Goal: Task Accomplishment & Management: Use online tool/utility

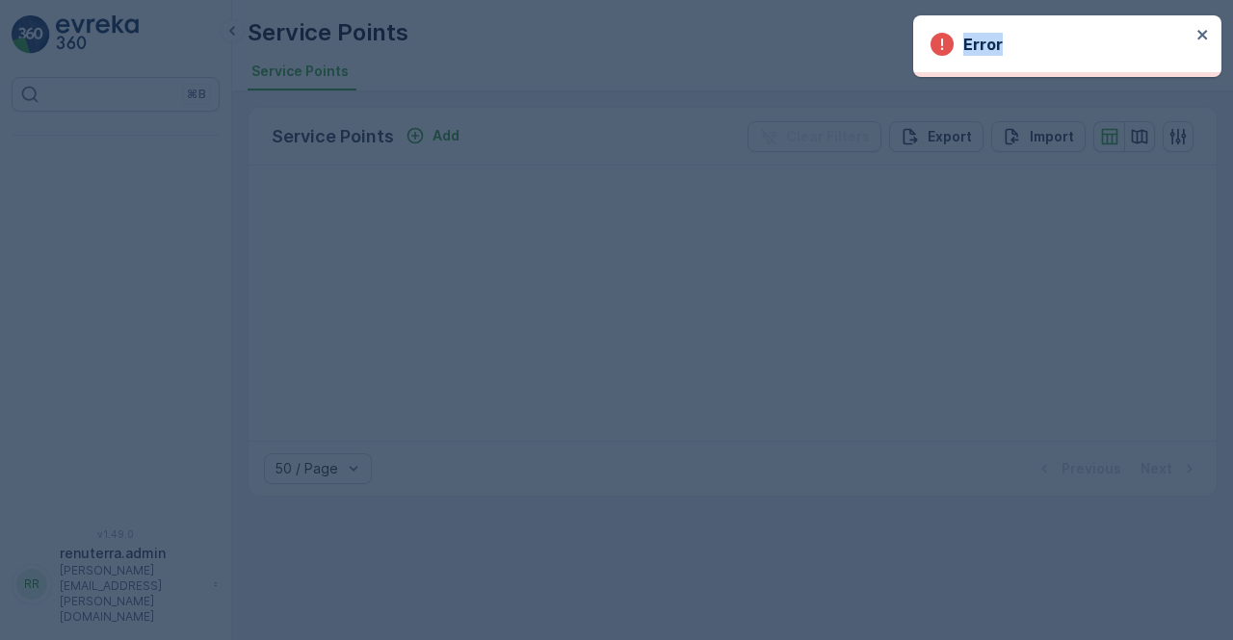
drag, startPoint x: 1203, startPoint y: 28, endPoint x: 1192, endPoint y: 35, distance: 12.6
click at [1203, 30] on div "Error" at bounding box center [1067, 46] width 308 height 62
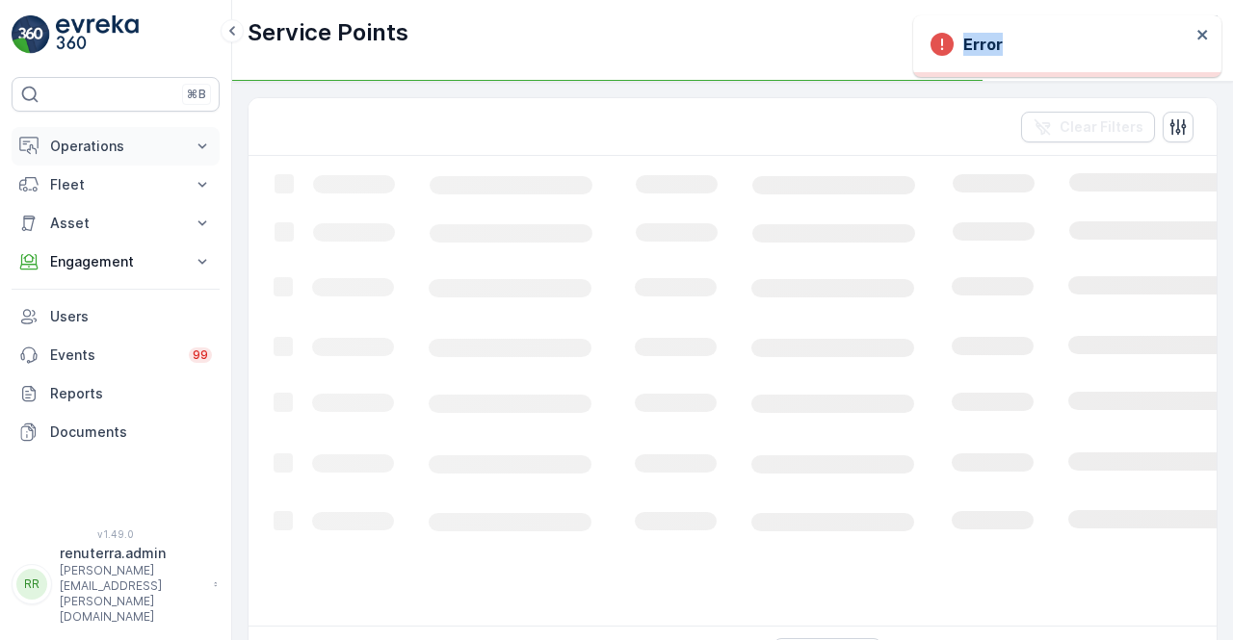
click at [102, 149] on p "Operations" at bounding box center [115, 146] width 131 height 19
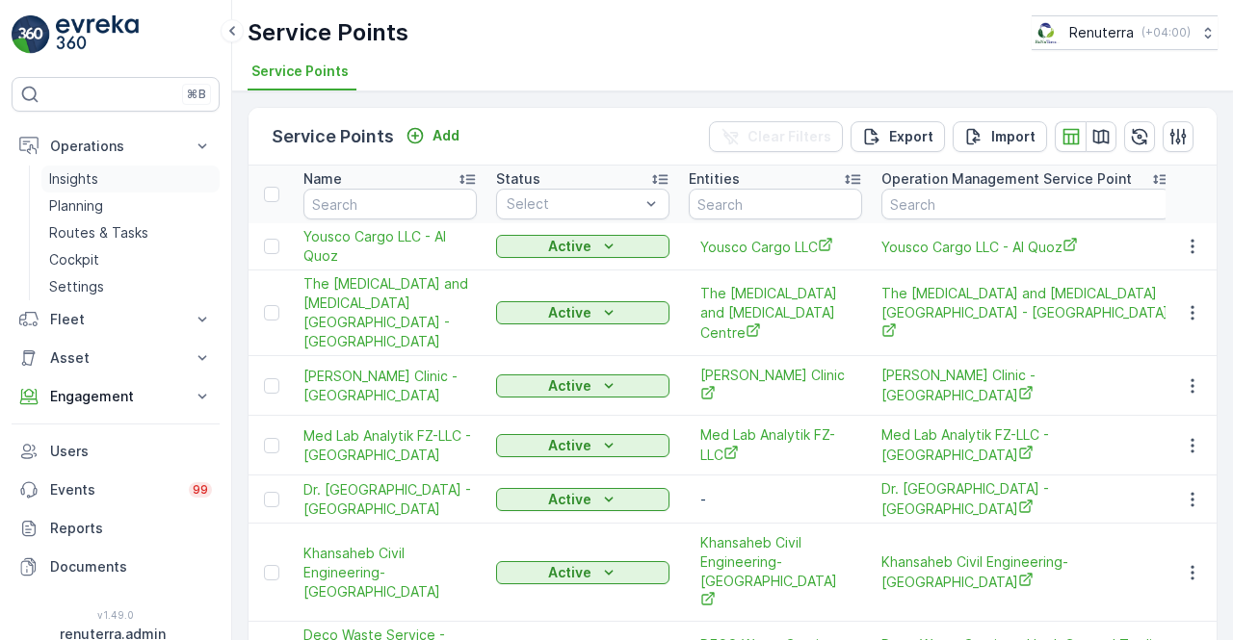
click at [94, 176] on p "Insights" at bounding box center [73, 178] width 49 height 19
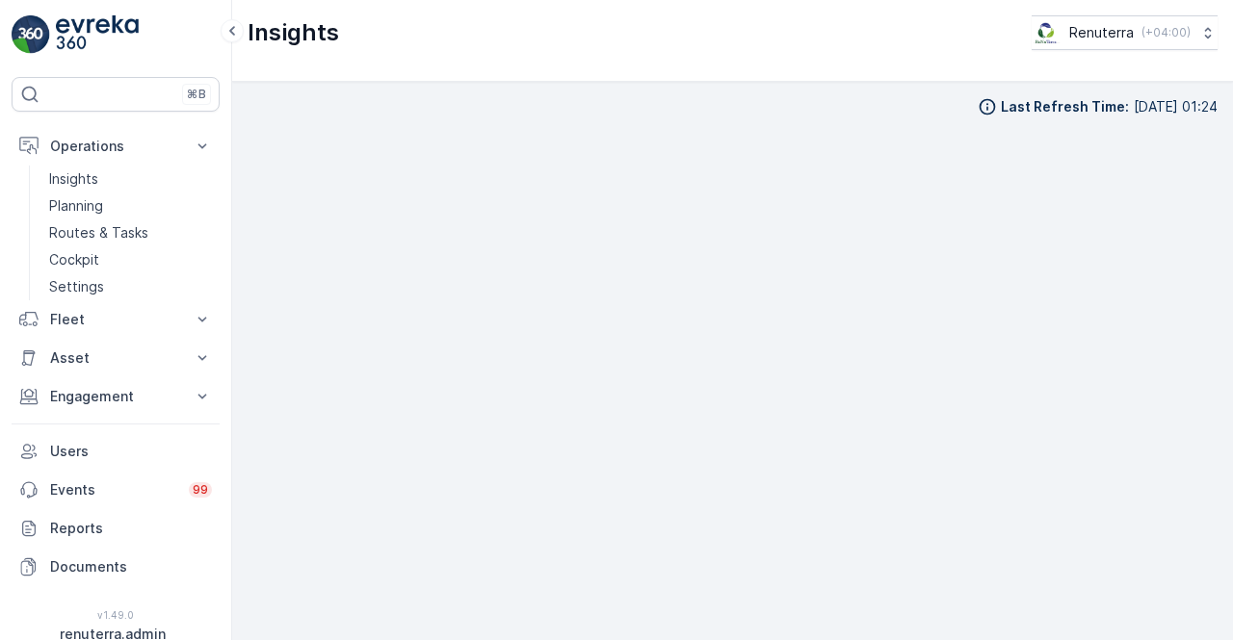
scroll to position [13, 0]
click at [204, 403] on icon at bounding box center [202, 396] width 19 height 19
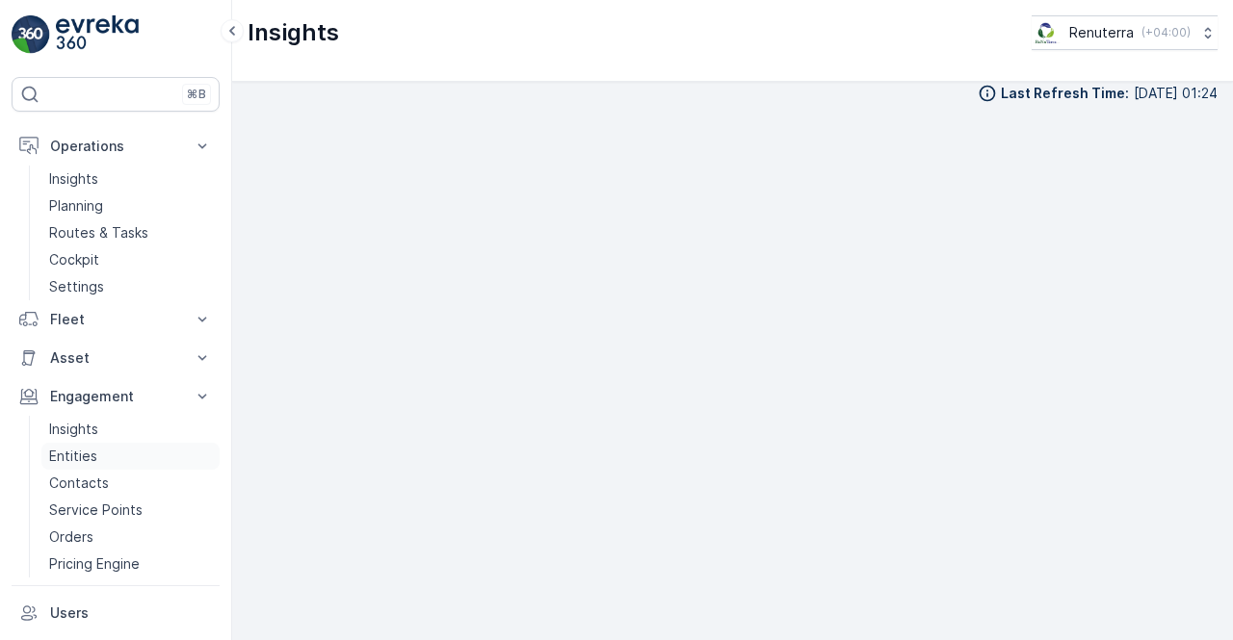
click at [87, 451] on p "Entities" at bounding box center [73, 456] width 48 height 19
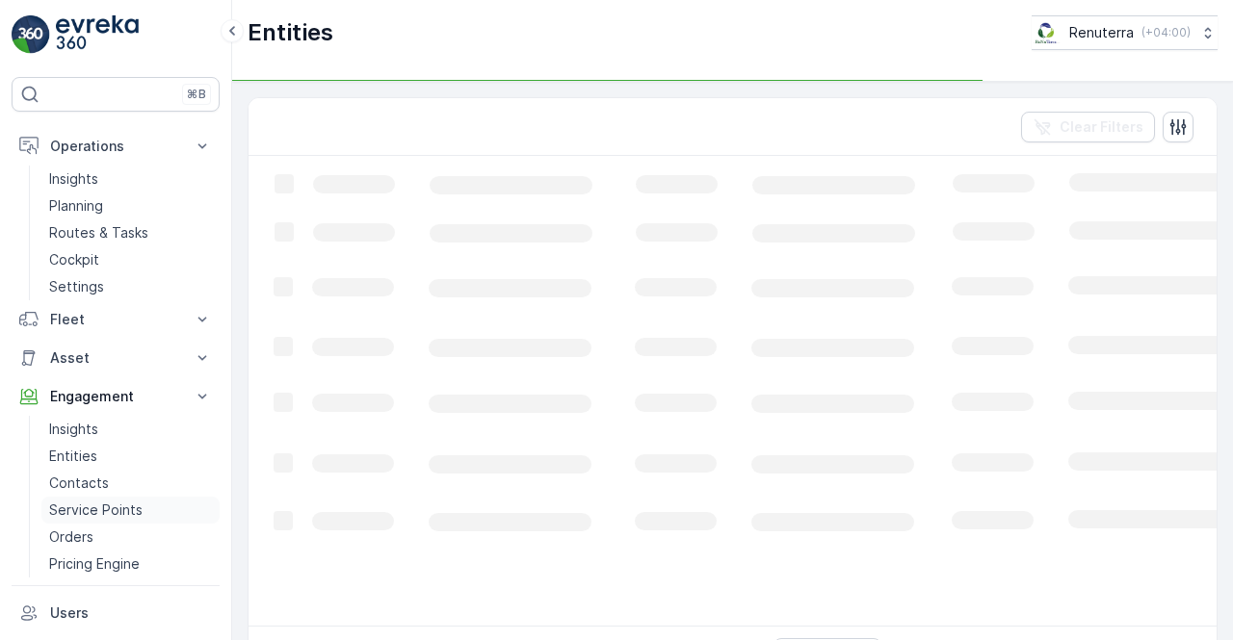
click at [100, 509] on p "Service Points" at bounding box center [95, 510] width 93 height 19
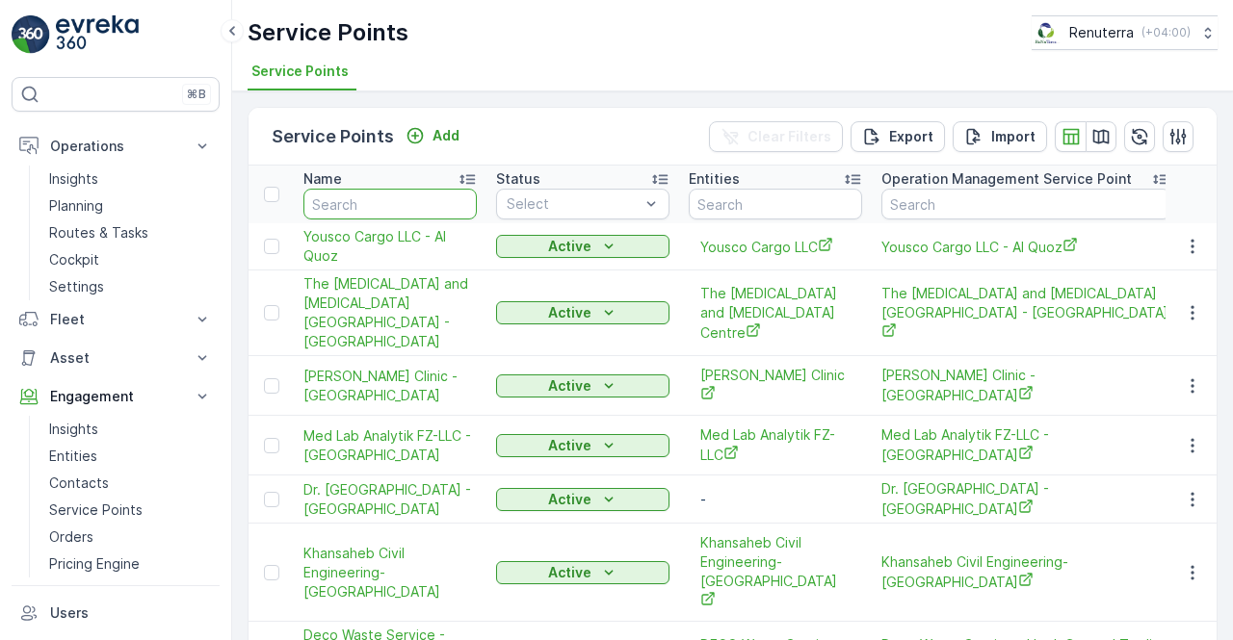
drag, startPoint x: 382, startPoint y: 198, endPoint x: 375, endPoint y: 205, distance: 10.2
click at [380, 198] on input "text" at bounding box center [389, 204] width 173 height 31
type input "csn"
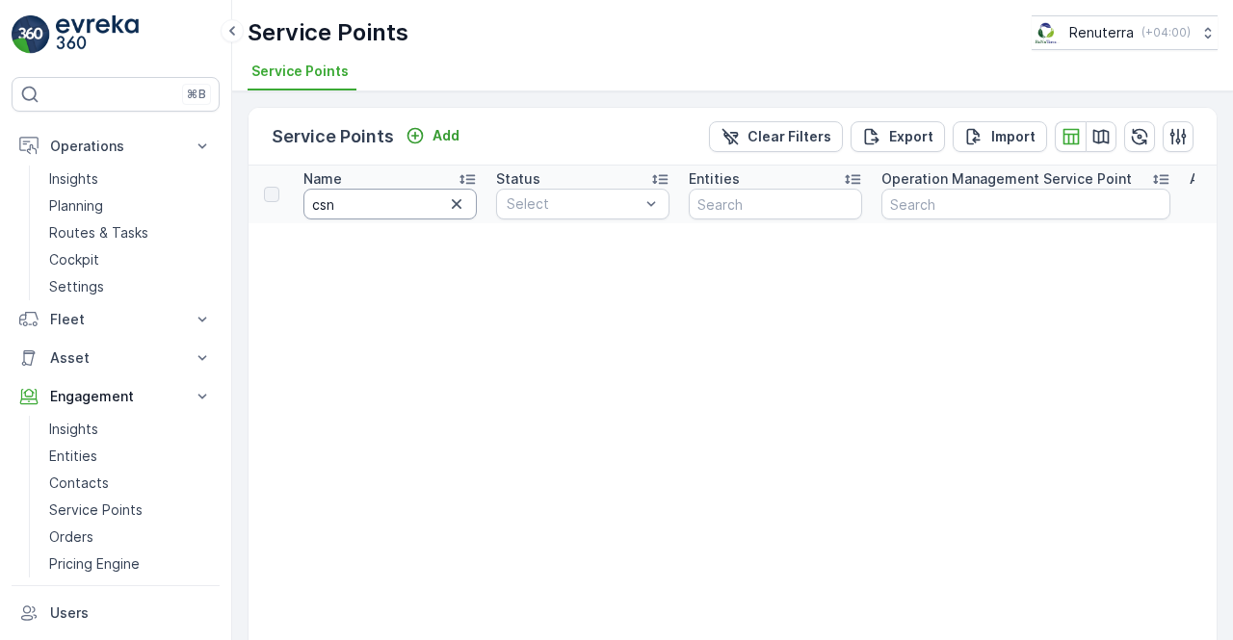
click at [374, 205] on input "csn" at bounding box center [389, 204] width 173 height 31
type input "c"
type input "smf"
click at [401, 210] on input "smf" at bounding box center [389, 204] width 173 height 31
type input "s"
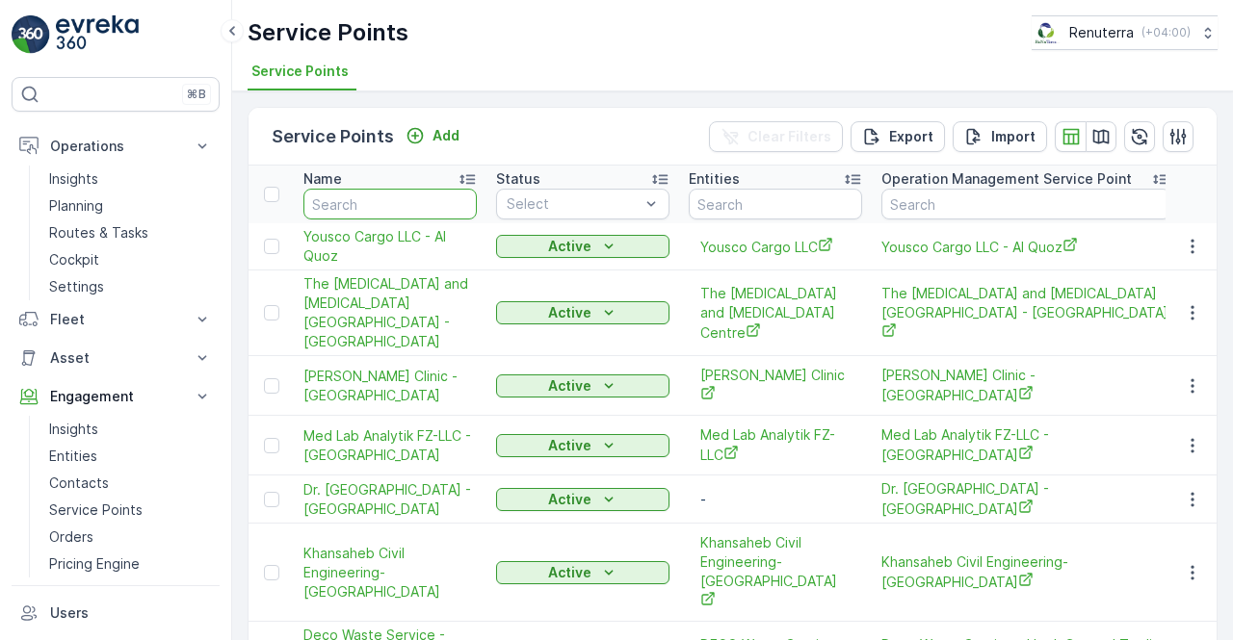
click at [391, 201] on input "text" at bounding box center [389, 204] width 173 height 31
type input "canadi"
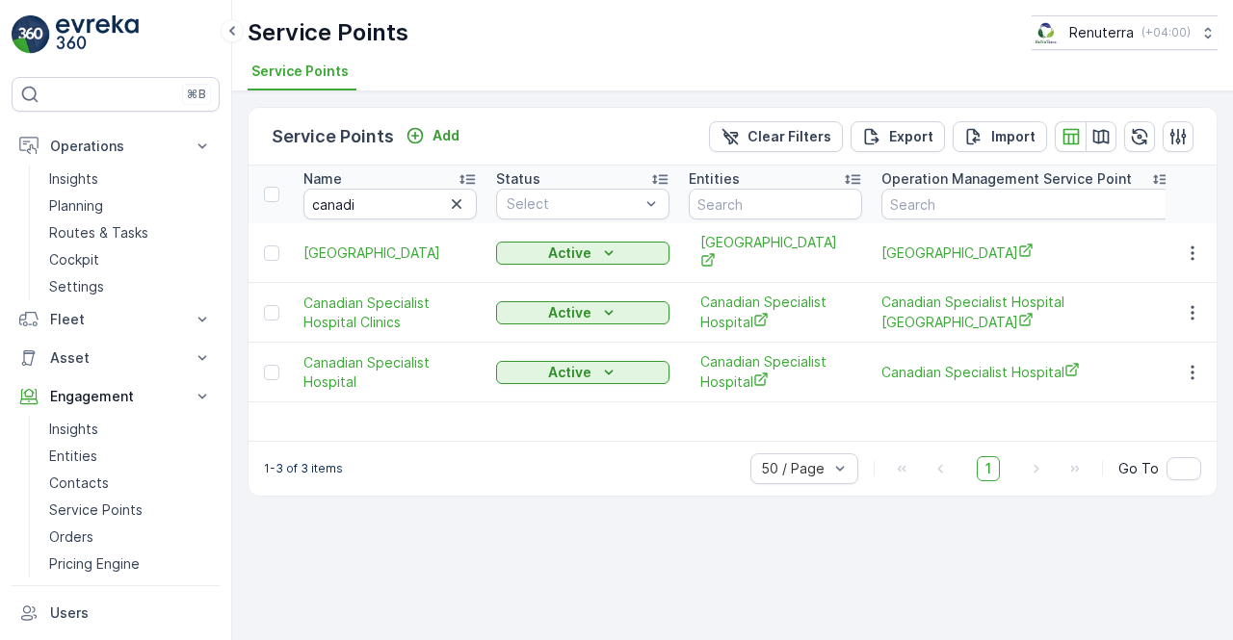
click at [1197, 323] on td at bounding box center [1191, 313] width 52 height 60
click at [1188, 323] on button "button" at bounding box center [1192, 312] width 35 height 23
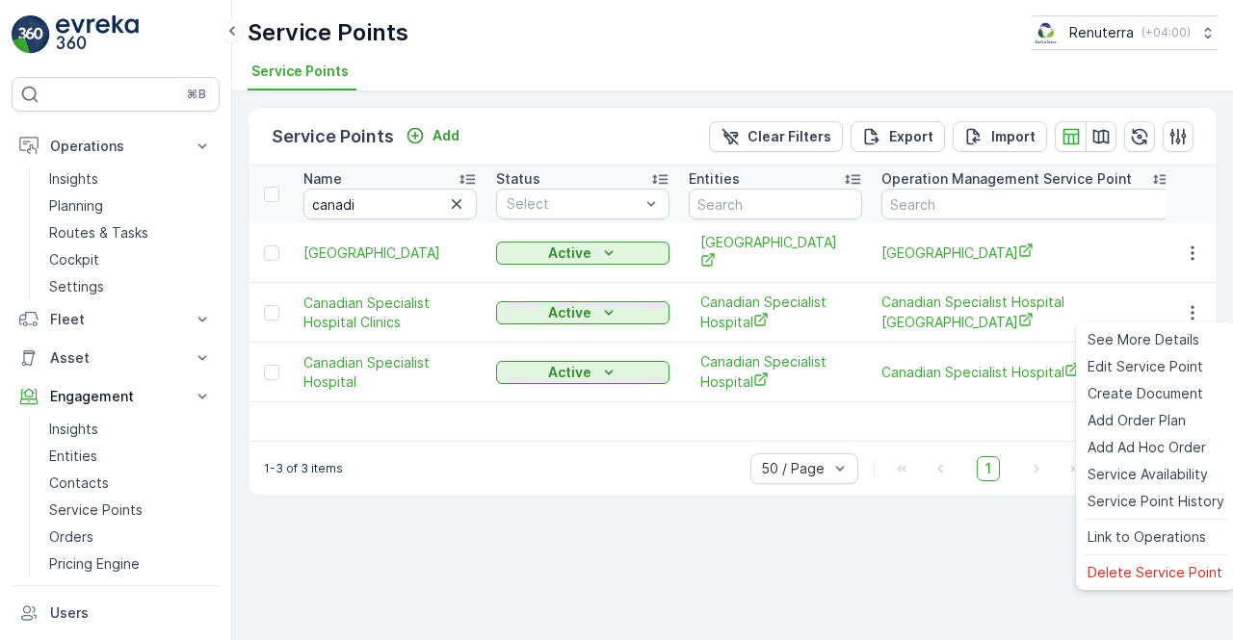
click at [609, 429] on div "Name canadi Status Select Entities Operation Management Service Point Address O…" at bounding box center [732, 303] width 968 height 275
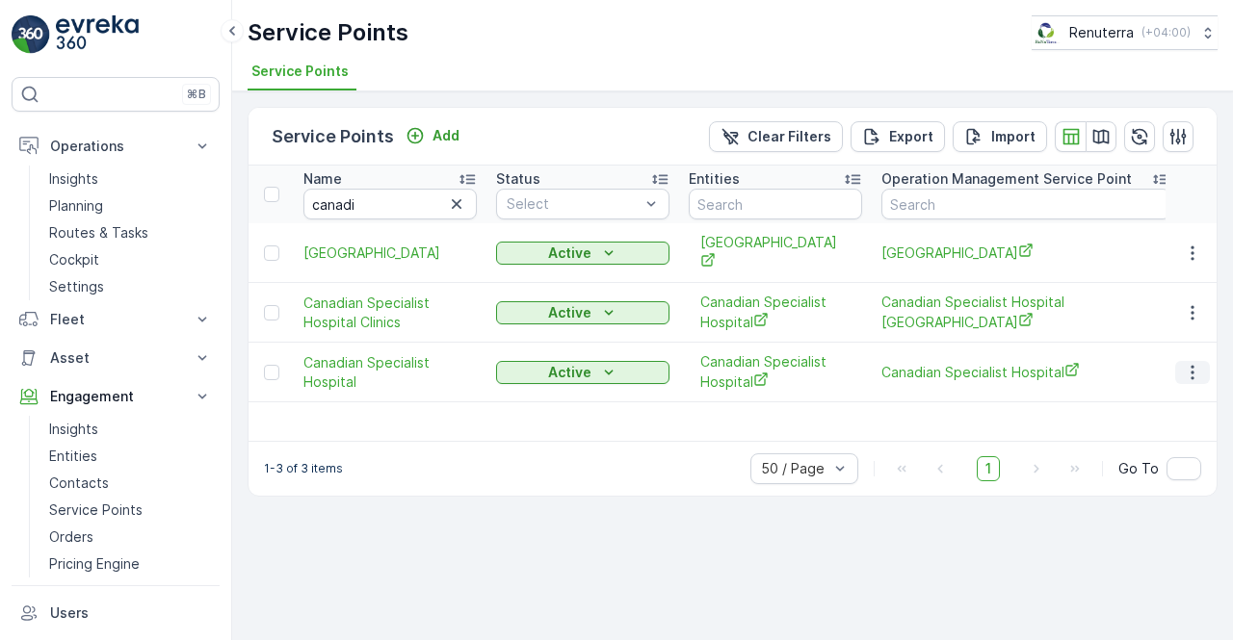
click at [1202, 371] on button "button" at bounding box center [1192, 372] width 35 height 23
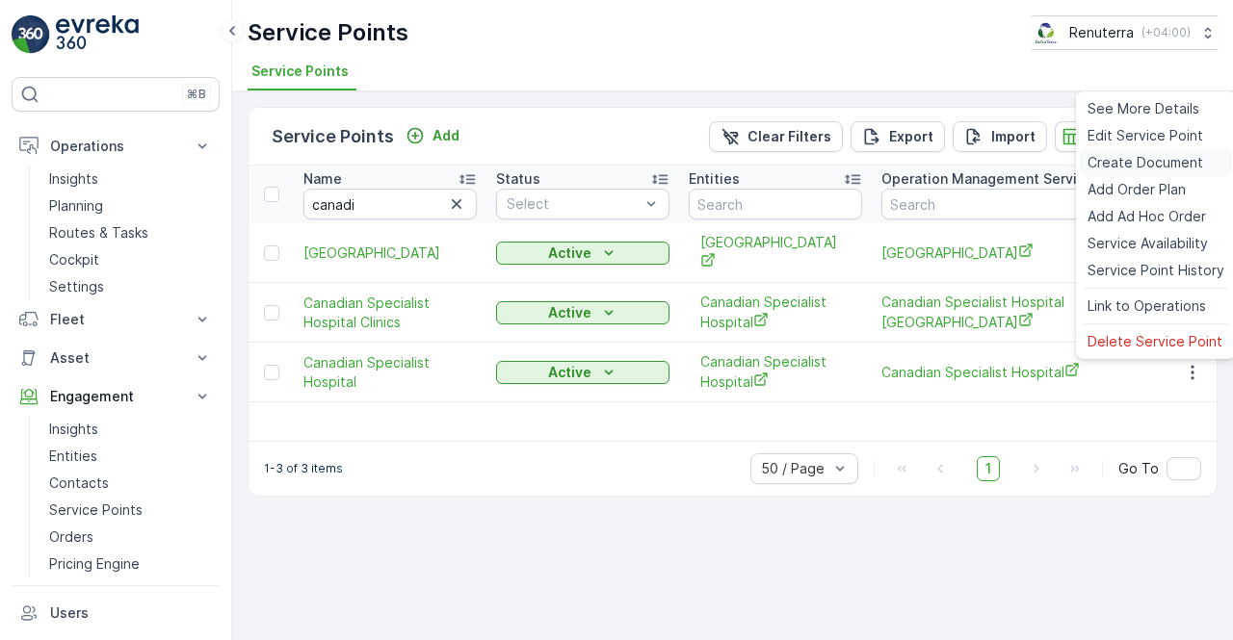
click at [1115, 157] on span "Create Document" at bounding box center [1145, 162] width 116 height 19
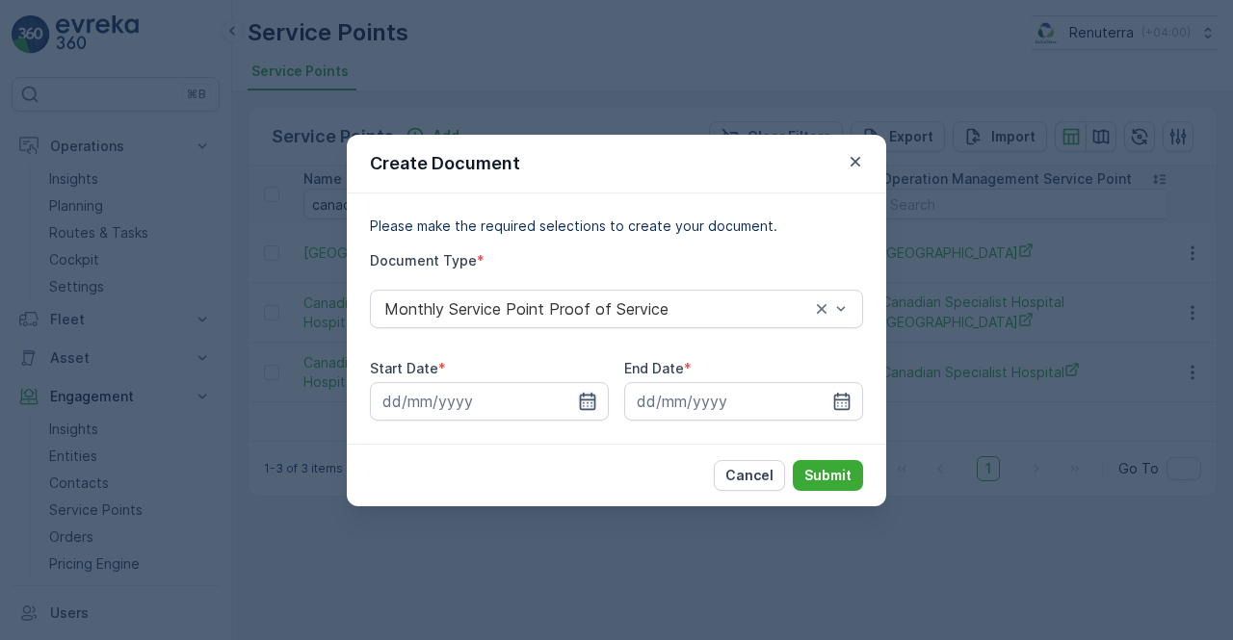
click at [596, 393] on icon "button" at bounding box center [587, 401] width 19 height 19
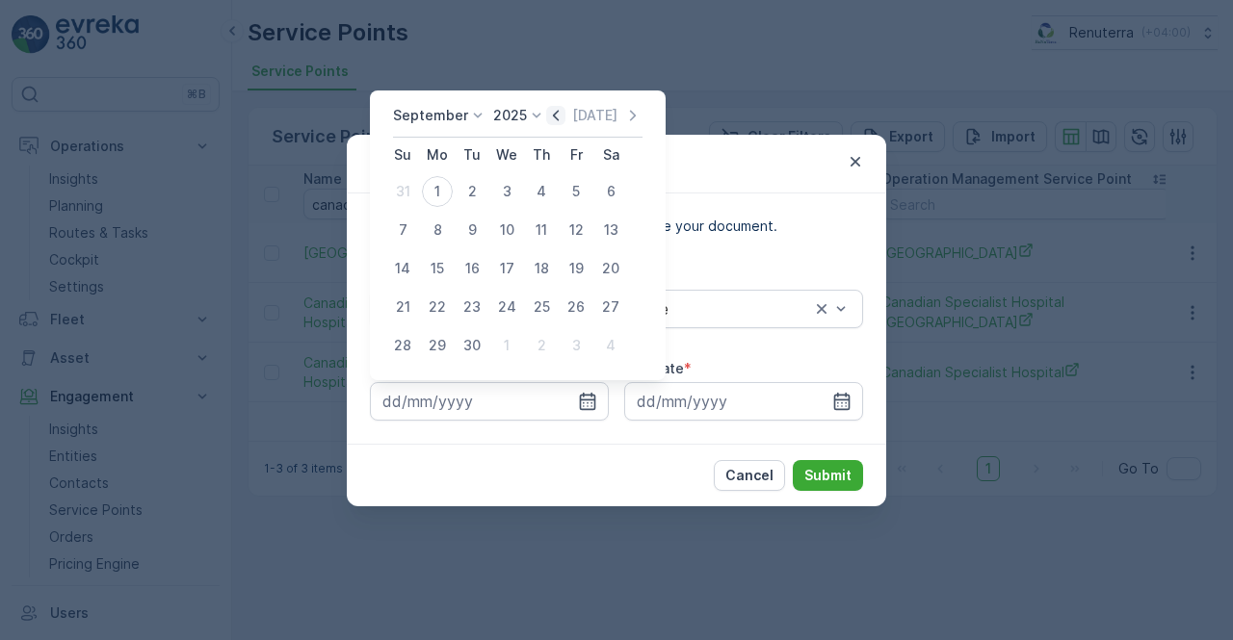
click at [550, 107] on icon "button" at bounding box center [555, 115] width 19 height 19
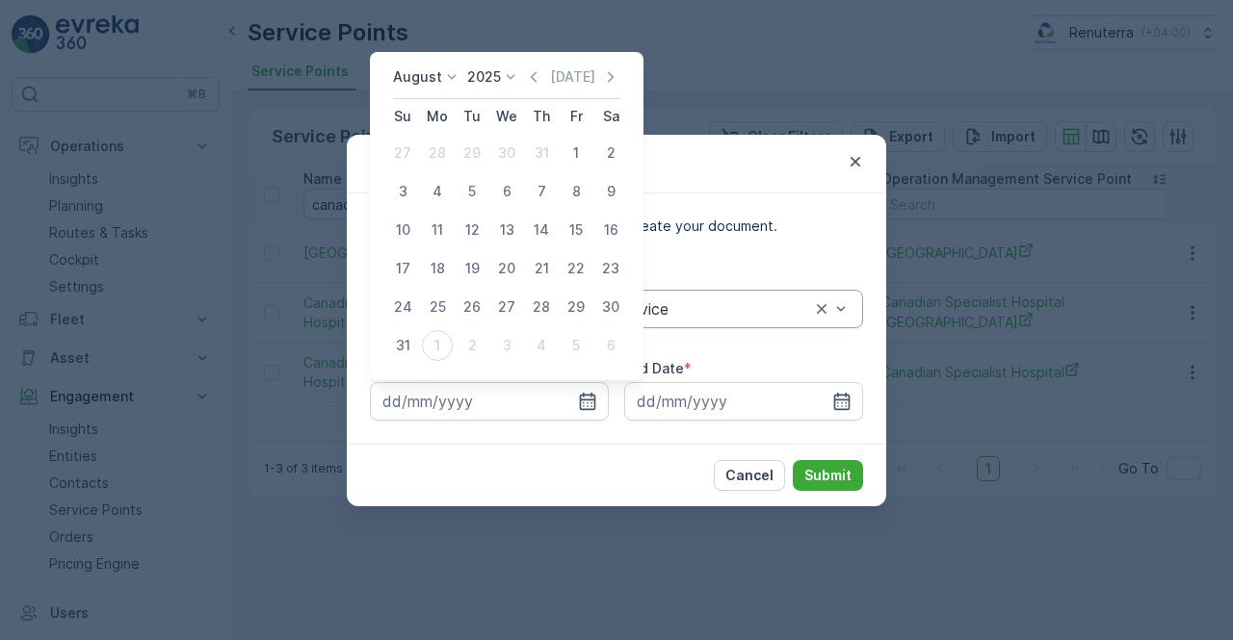
drag, startPoint x: 573, startPoint y: 159, endPoint x: 656, endPoint y: 315, distance: 176.6
click at [572, 159] on div "1" at bounding box center [576, 153] width 31 height 31
type input "01.08.2025"
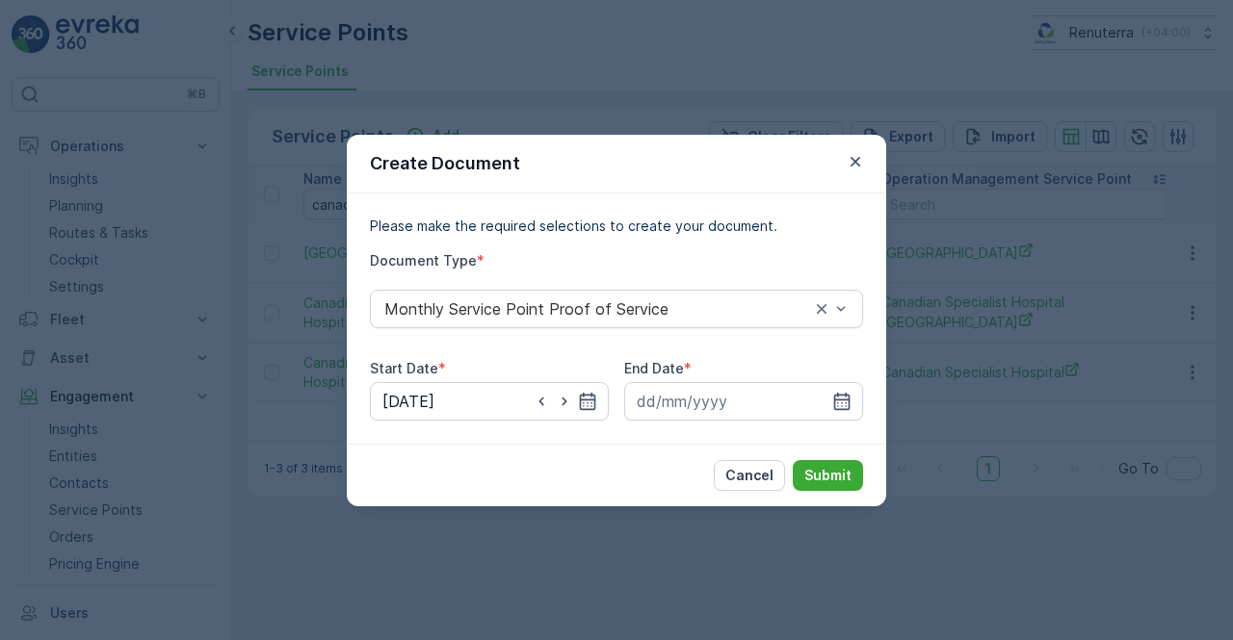
drag, startPoint x: 828, startPoint y: 408, endPoint x: 826, endPoint y: 367, distance: 41.5
click at [832, 404] on div at bounding box center [743, 401] width 239 height 39
click at [833, 402] on icon "button" at bounding box center [841, 401] width 19 height 19
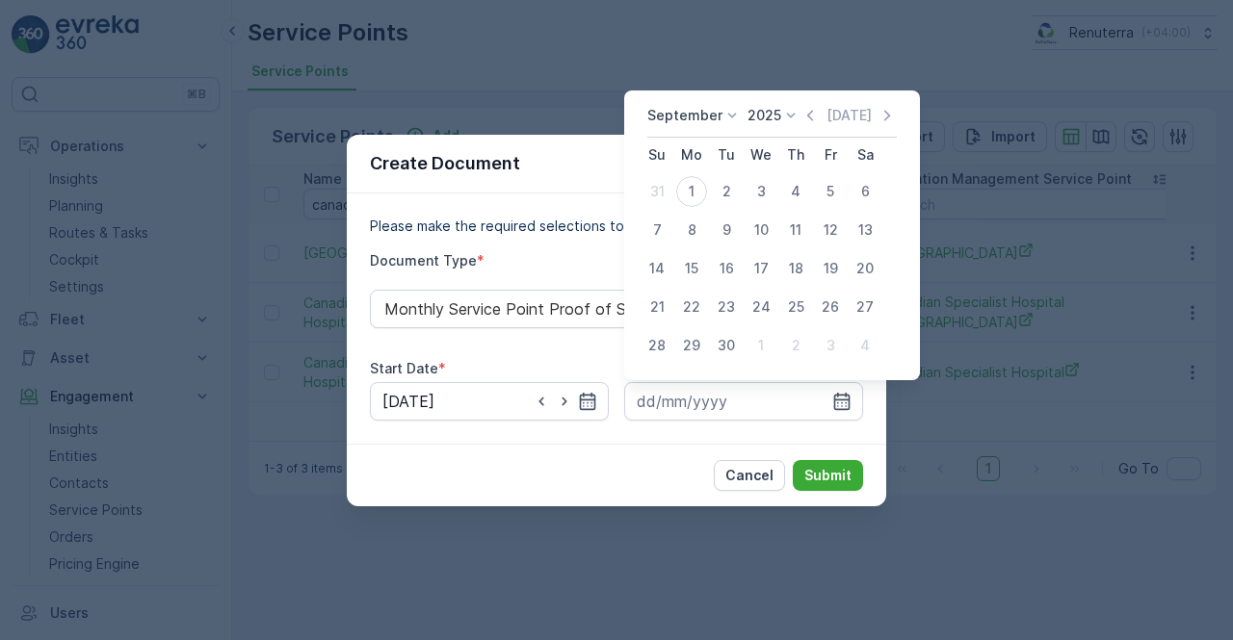
drag, startPoint x: 809, startPoint y: 118, endPoint x: 808, endPoint y: 130, distance: 11.6
click at [808, 120] on icon "button" at bounding box center [809, 115] width 19 height 19
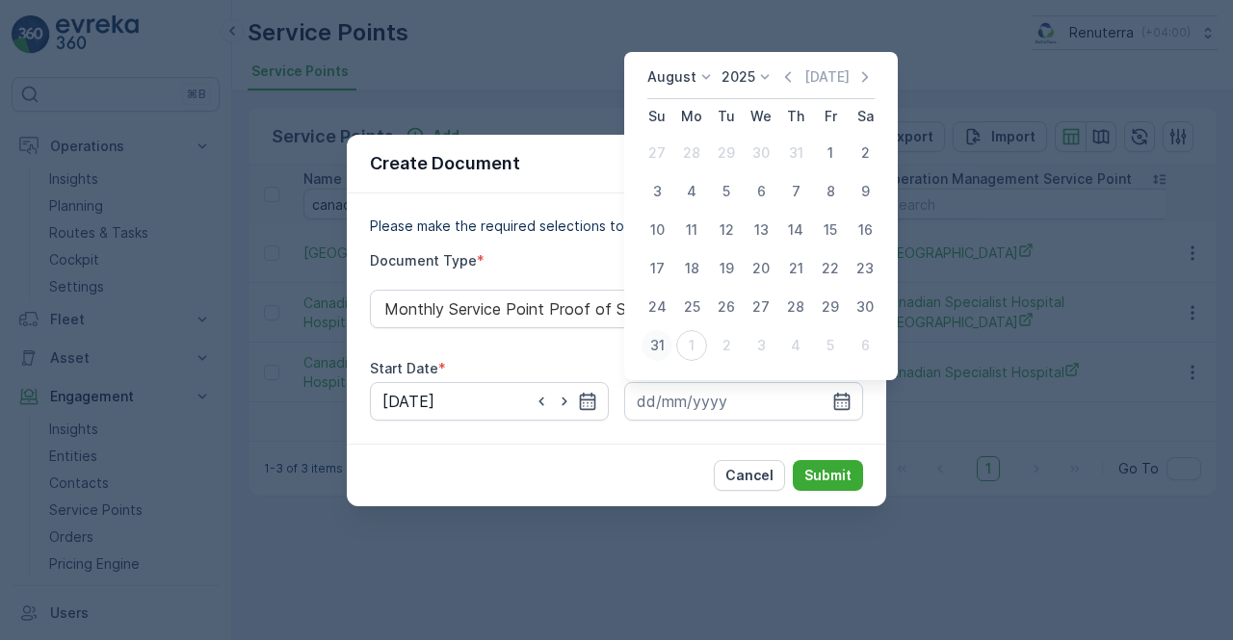
click at [655, 346] on div "31" at bounding box center [656, 345] width 31 height 31
type input "31.08.2025"
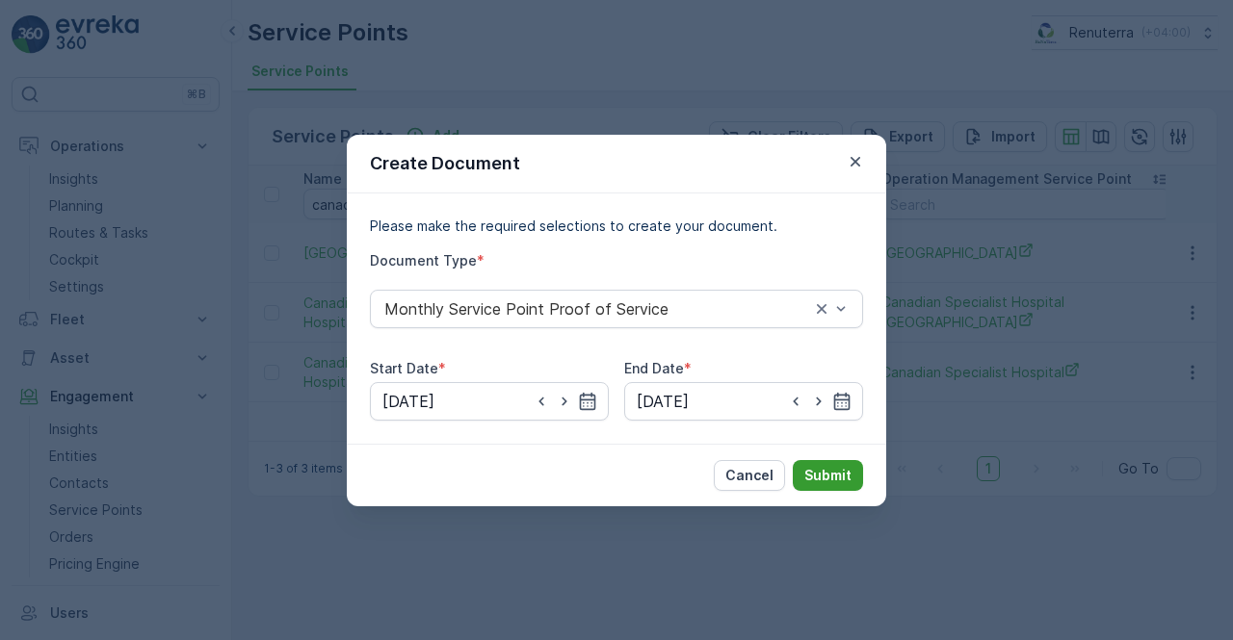
click at [840, 484] on p "Submit" at bounding box center [827, 475] width 47 height 19
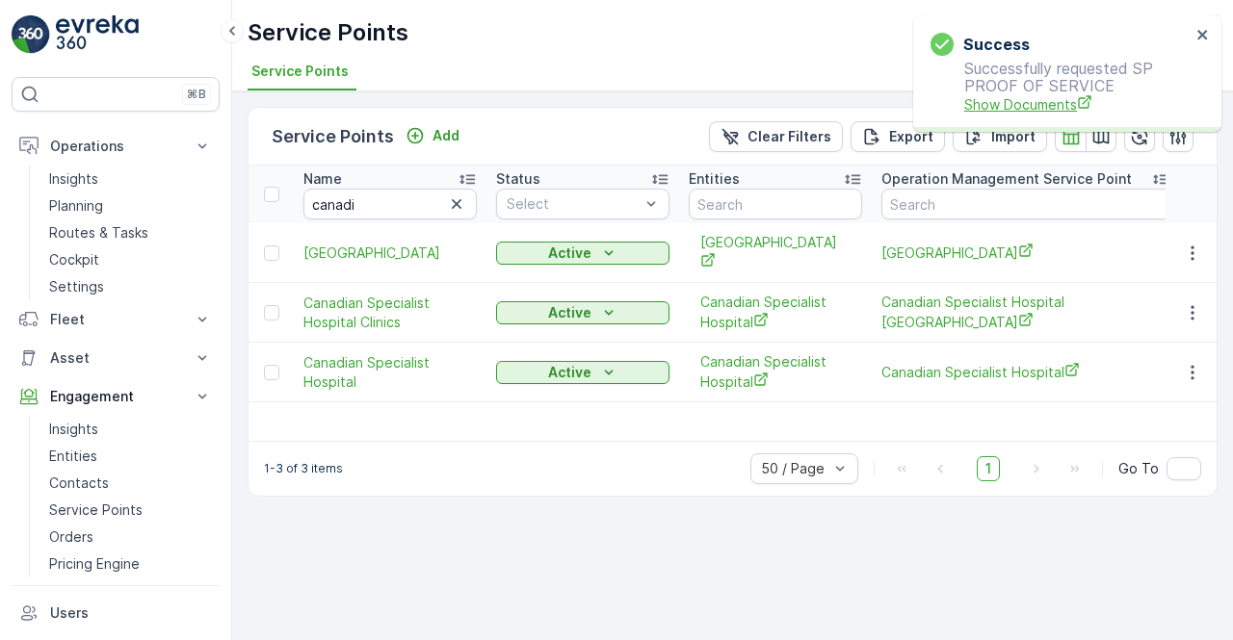
click at [1034, 107] on span "Show Documents" at bounding box center [1077, 104] width 226 height 20
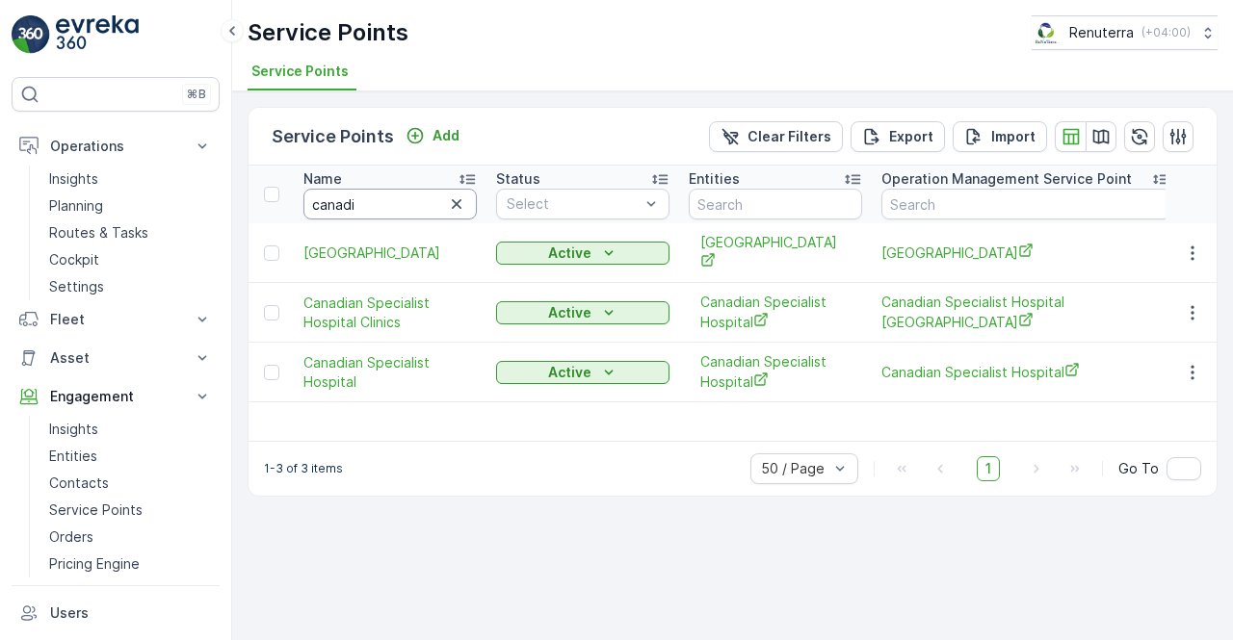
click at [386, 202] on input "canadi" at bounding box center [389, 204] width 173 height 31
type input "ca"
click at [91, 180] on p "Insights" at bounding box center [73, 178] width 49 height 19
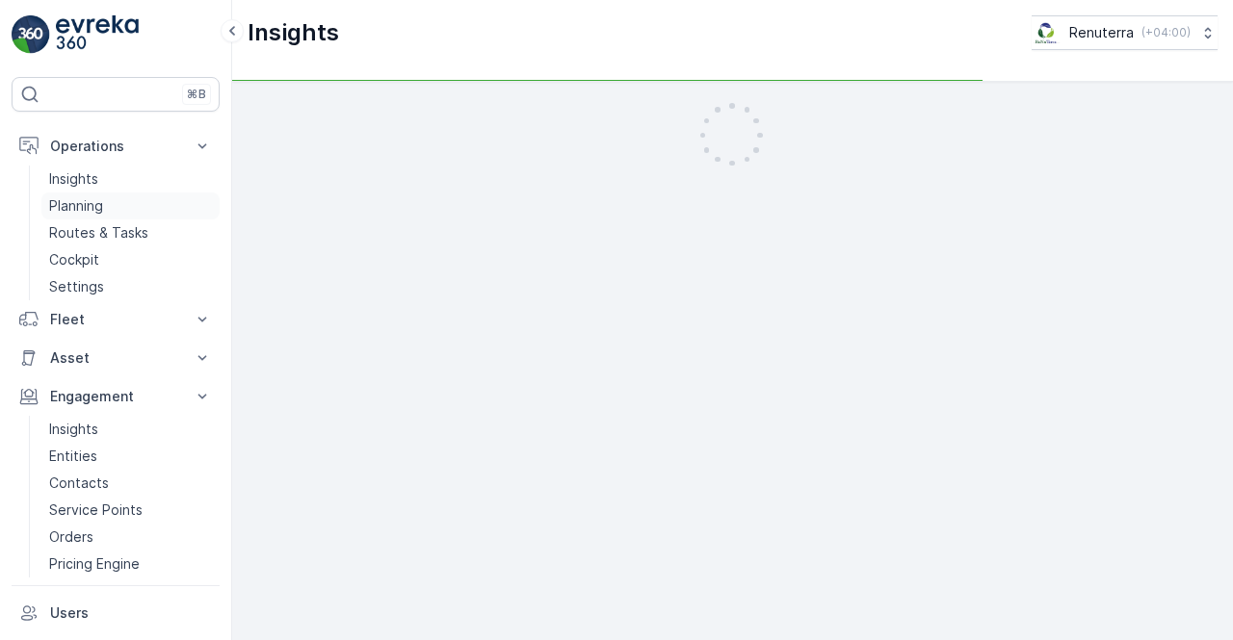
click at [91, 205] on p "Planning" at bounding box center [76, 205] width 54 height 19
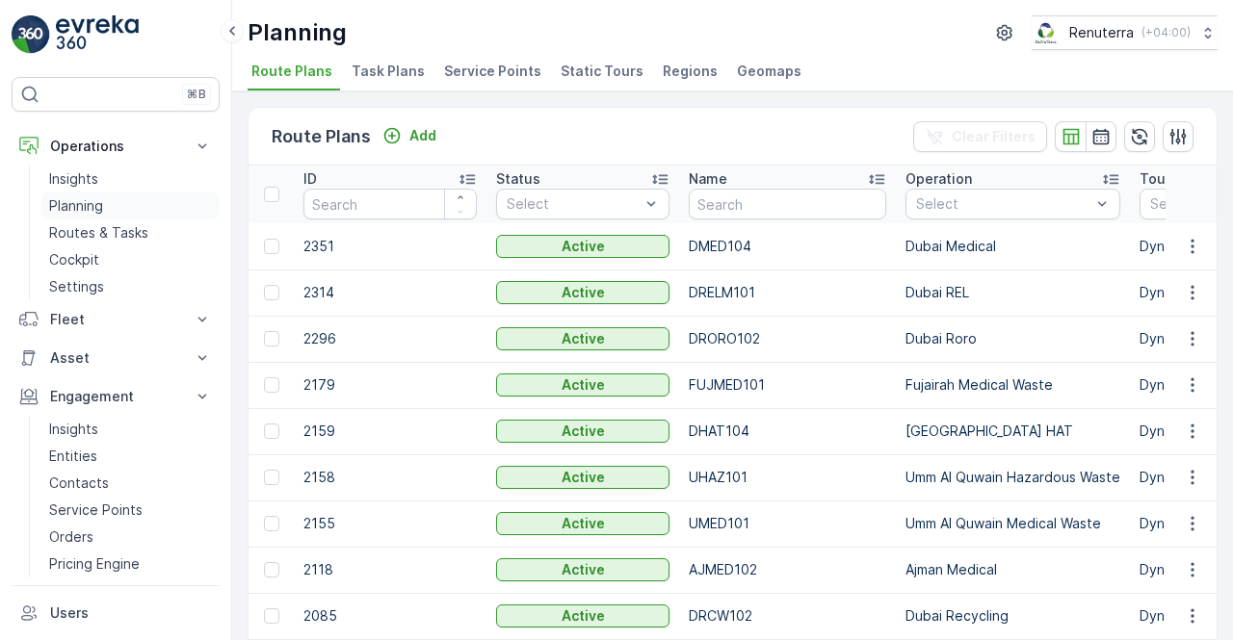
click at [73, 199] on p "Planning" at bounding box center [76, 205] width 54 height 19
drag, startPoint x: 476, startPoint y: 68, endPoint x: 507, endPoint y: 93, distance: 39.7
click at [477, 68] on span "Service Points" at bounding box center [492, 71] width 97 height 19
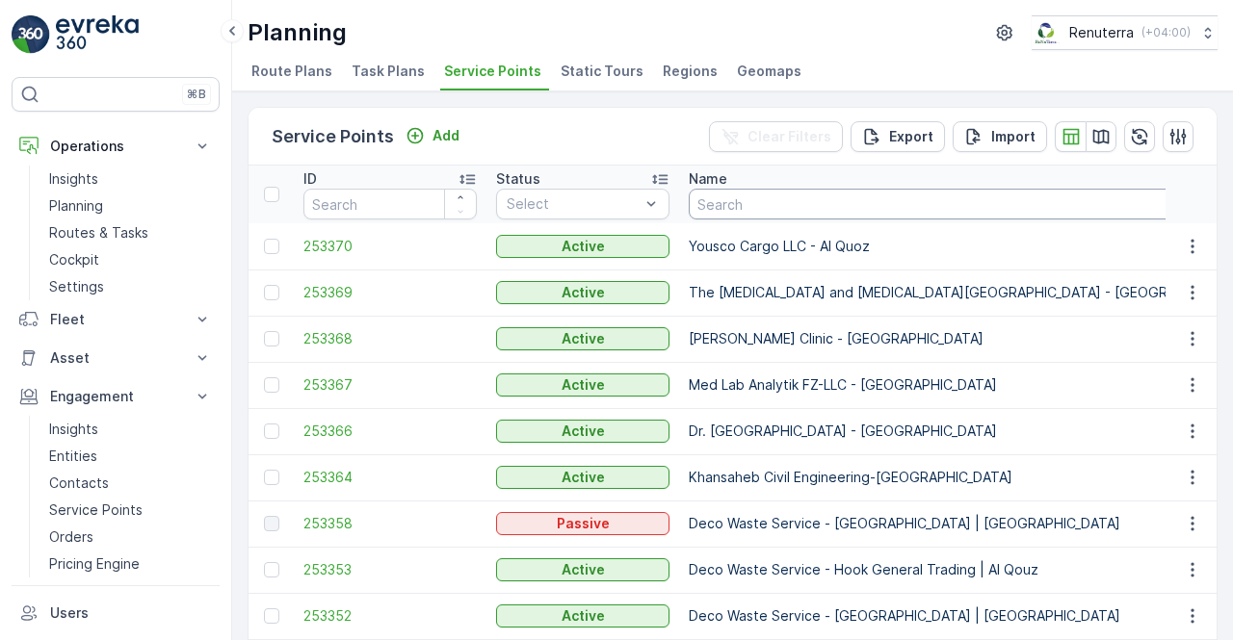
click at [772, 207] on input "text" at bounding box center [970, 204] width 562 height 31
type input "hms"
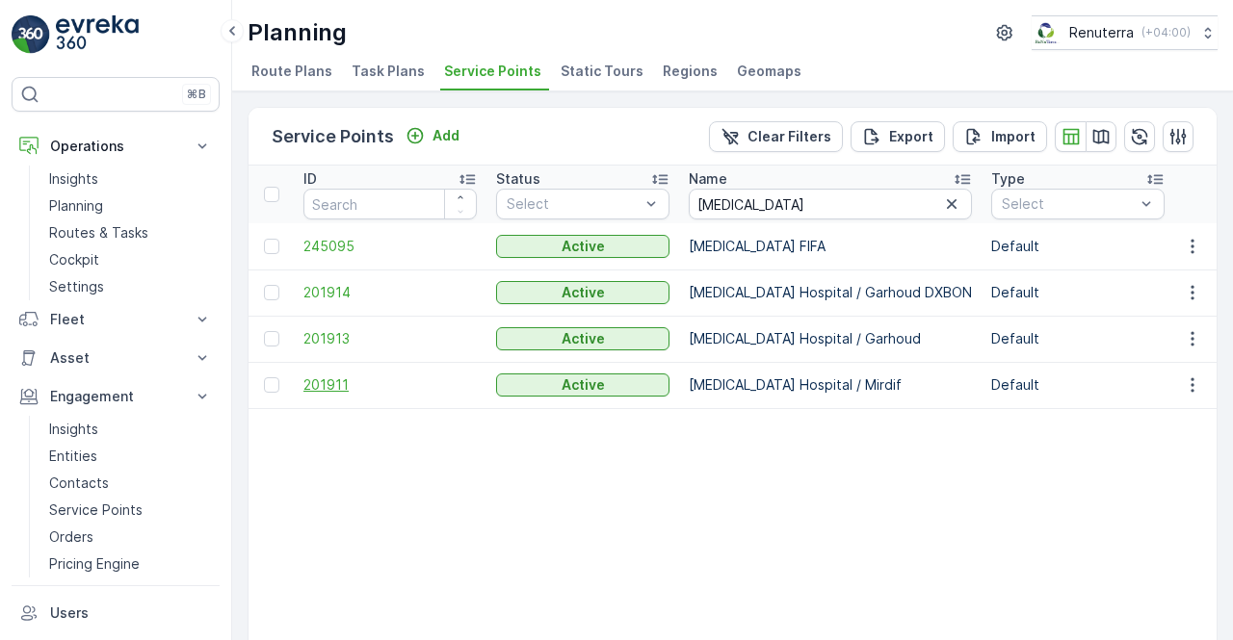
click at [323, 390] on span "201911" at bounding box center [389, 385] width 173 height 19
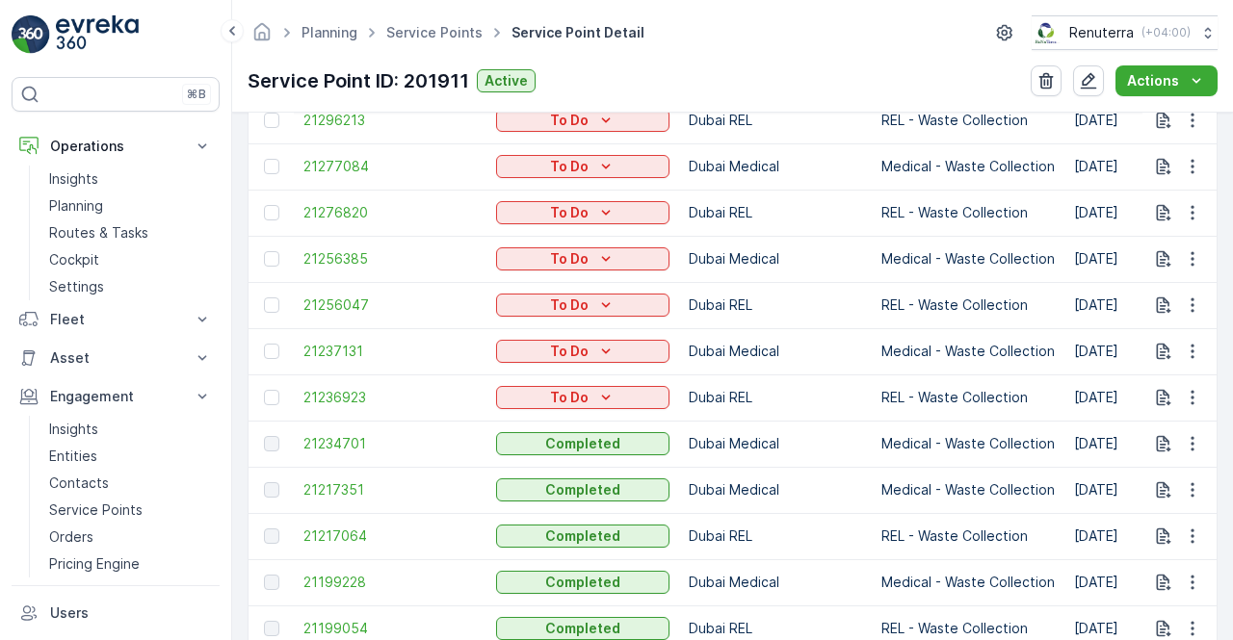
scroll to position [1059, 0]
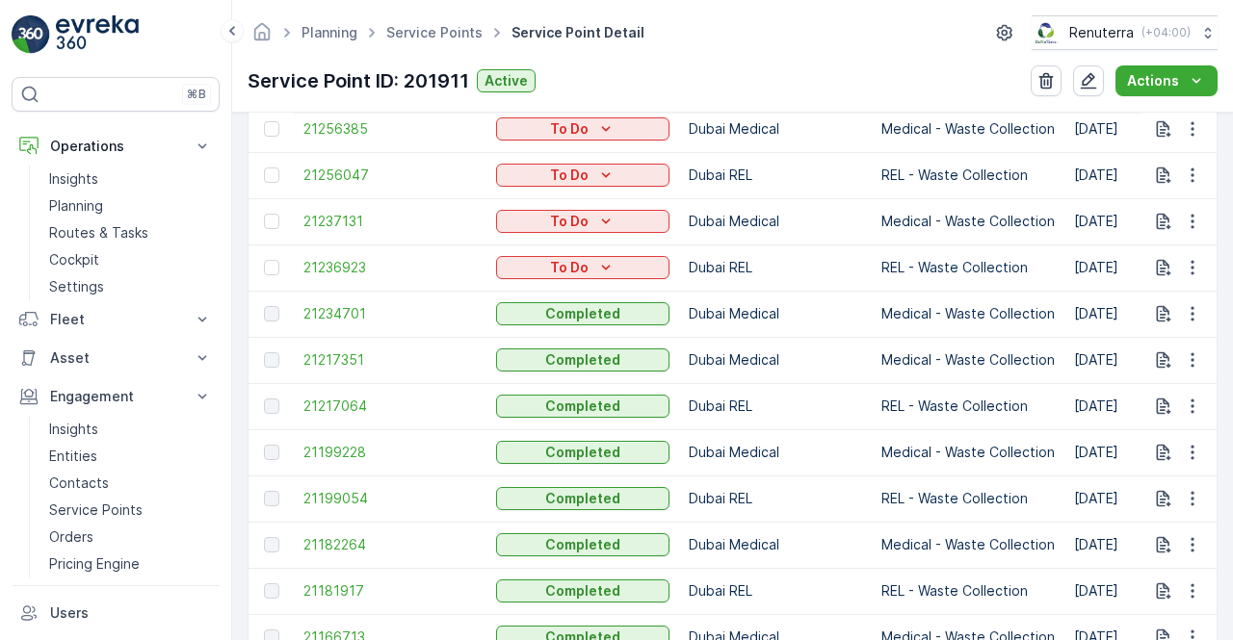
click at [338, 323] on td "21234701" at bounding box center [390, 314] width 193 height 46
click at [337, 319] on span "21234701" at bounding box center [389, 313] width 173 height 19
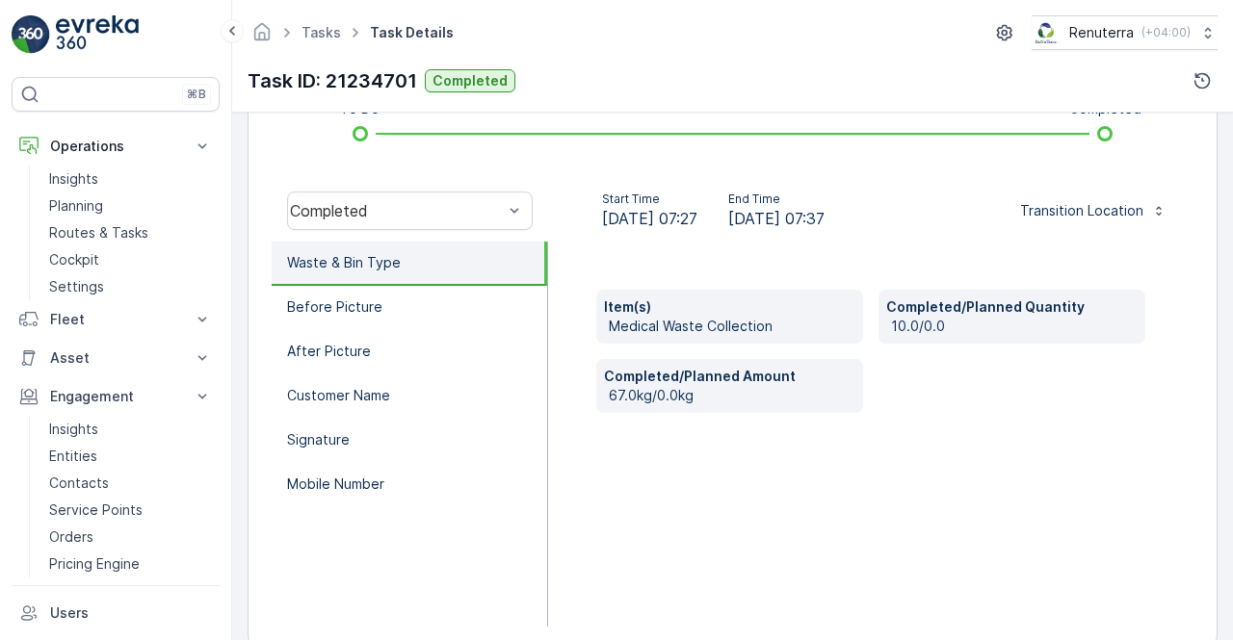
scroll to position [572, 0]
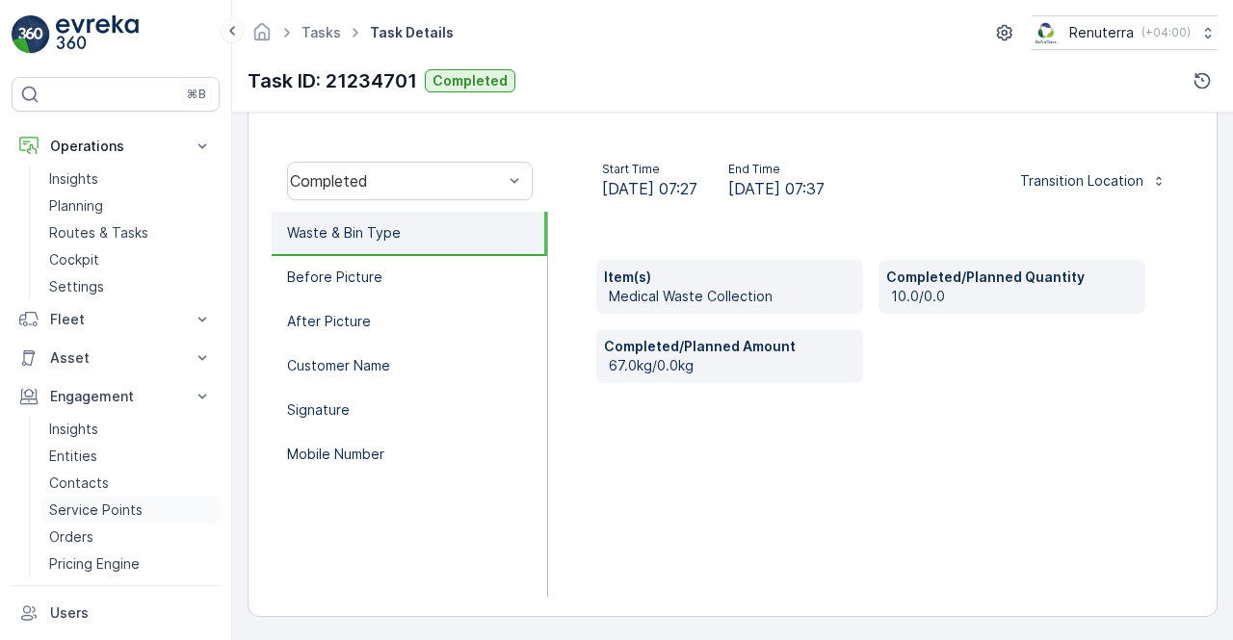
click at [78, 501] on p "Service Points" at bounding box center [95, 510] width 93 height 19
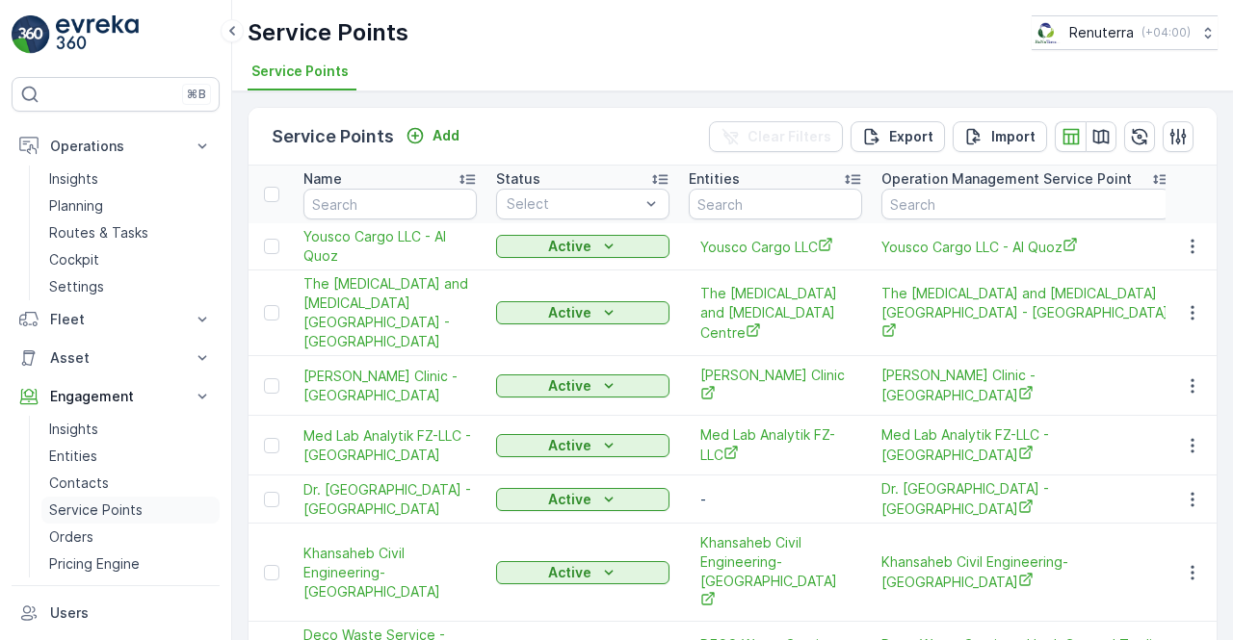
click at [86, 507] on p "Service Points" at bounding box center [95, 510] width 93 height 19
click at [362, 204] on input "text" at bounding box center [389, 204] width 173 height 31
type input "hms"
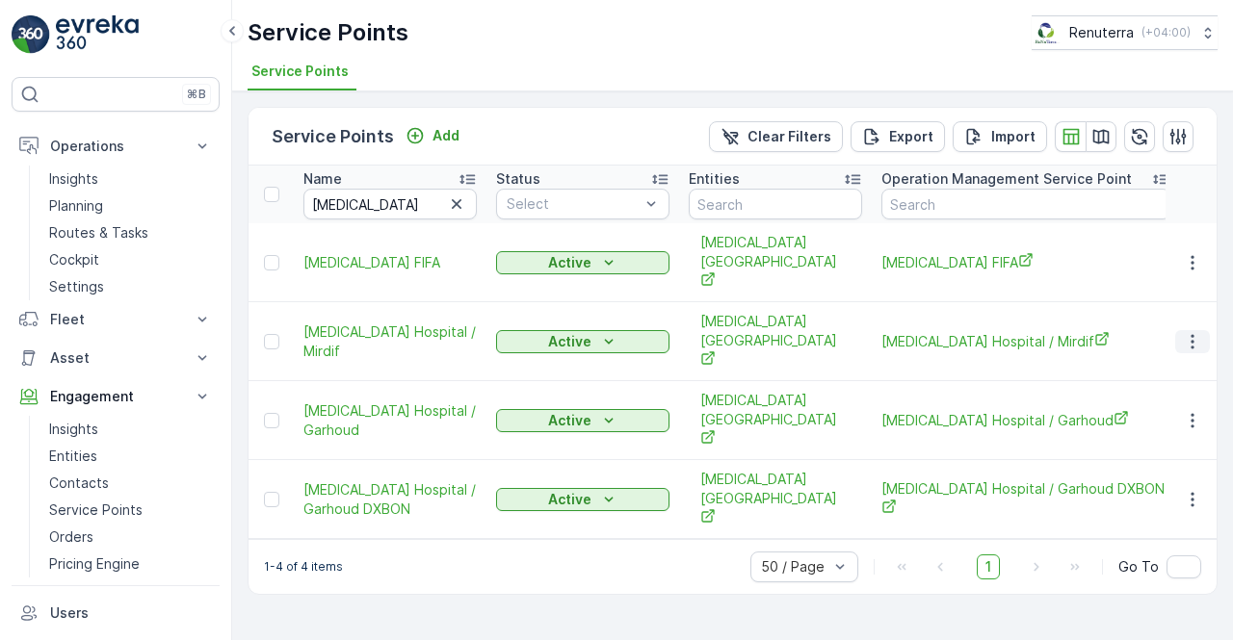
click at [1194, 332] on icon "button" at bounding box center [1192, 341] width 19 height 19
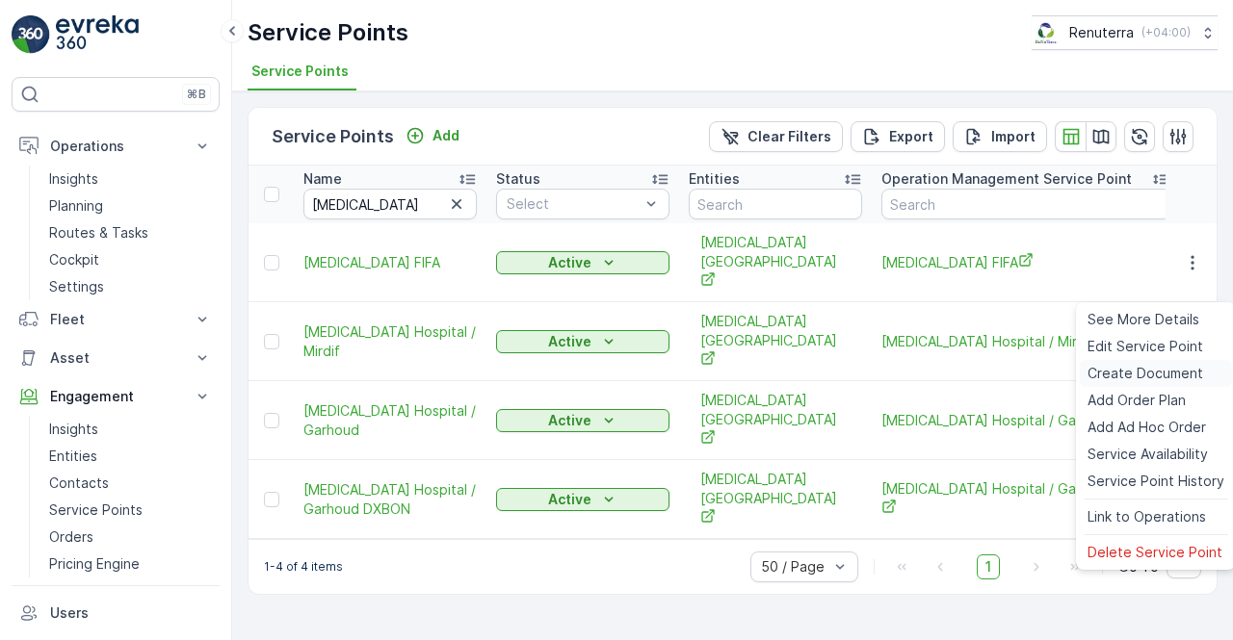
click at [1116, 368] on span "Create Document" at bounding box center [1145, 373] width 116 height 19
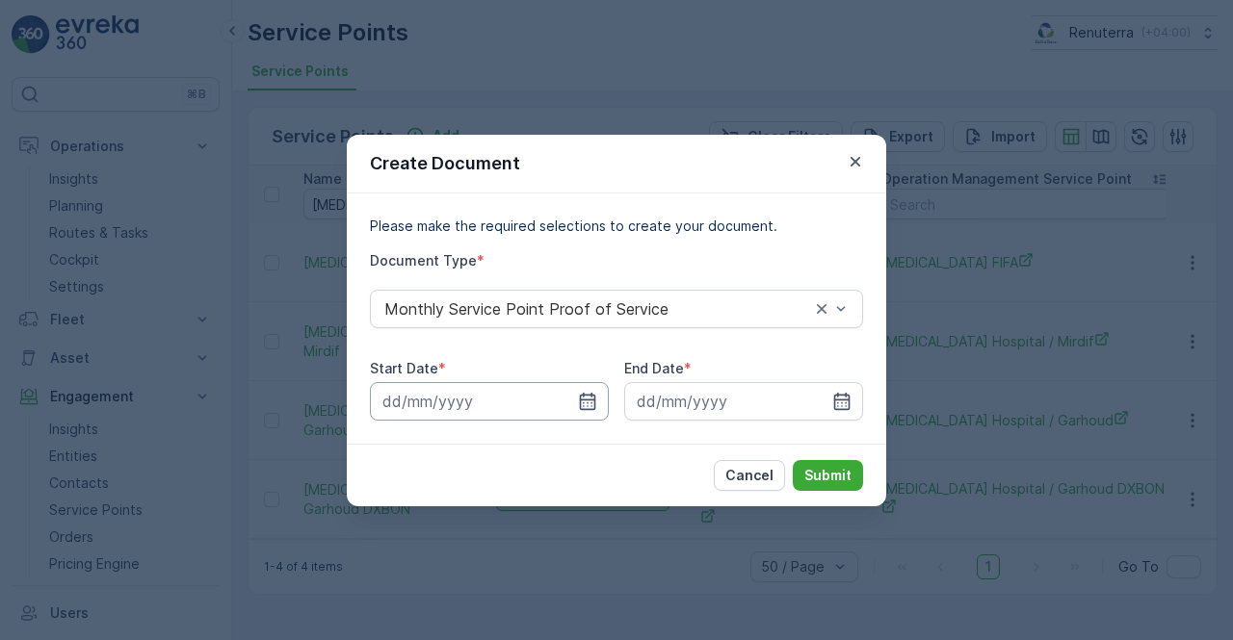
click at [576, 396] on input at bounding box center [489, 401] width 239 height 39
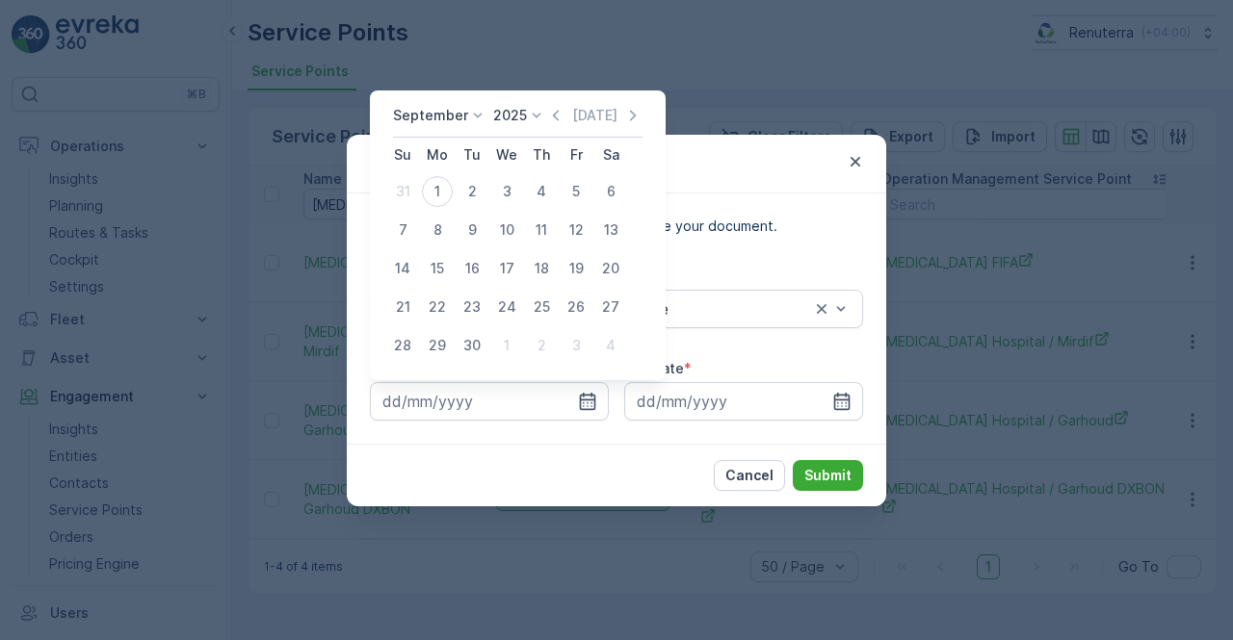
click at [560, 126] on div "September 2025 Today" at bounding box center [517, 122] width 249 height 32
click at [555, 117] on icon "button" at bounding box center [555, 115] width 19 height 19
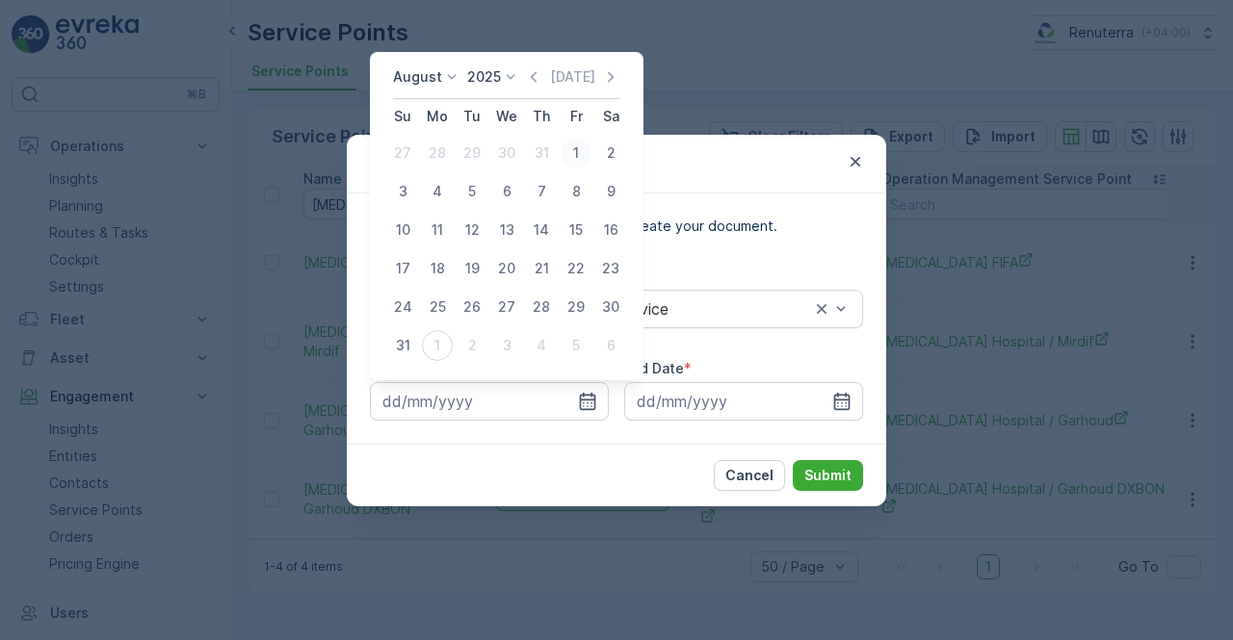
click at [575, 157] on div "1" at bounding box center [576, 153] width 31 height 31
type input "01.08.2025"
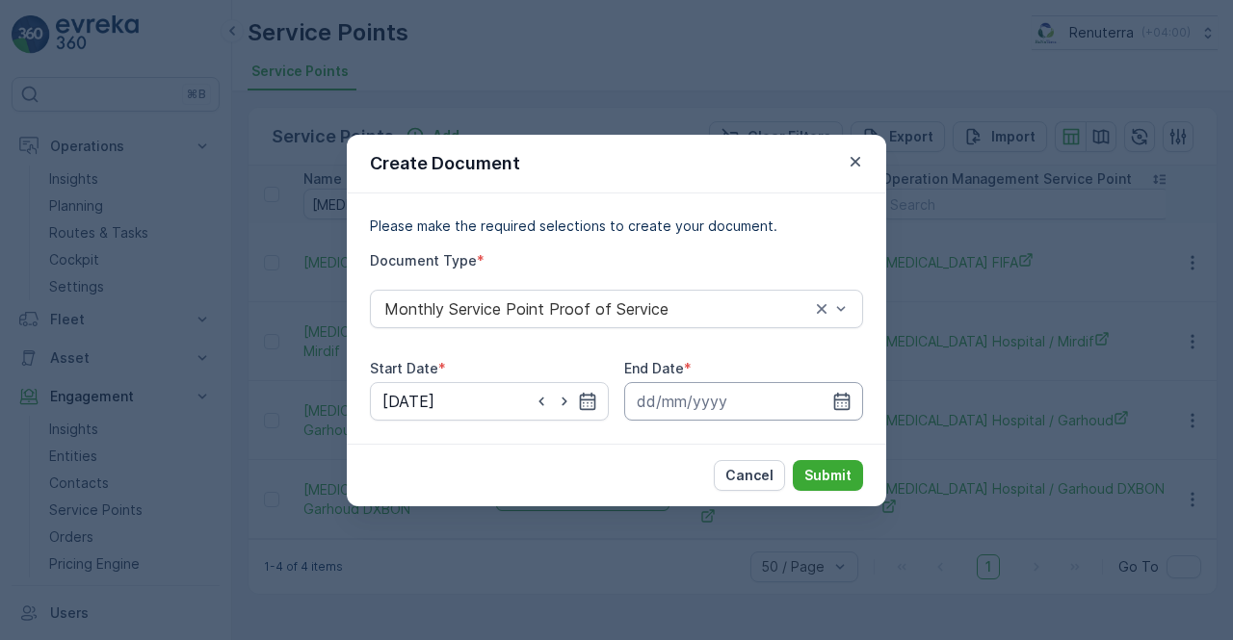
click at [851, 398] on div at bounding box center [743, 401] width 239 height 39
click at [844, 396] on icon "button" at bounding box center [841, 401] width 19 height 19
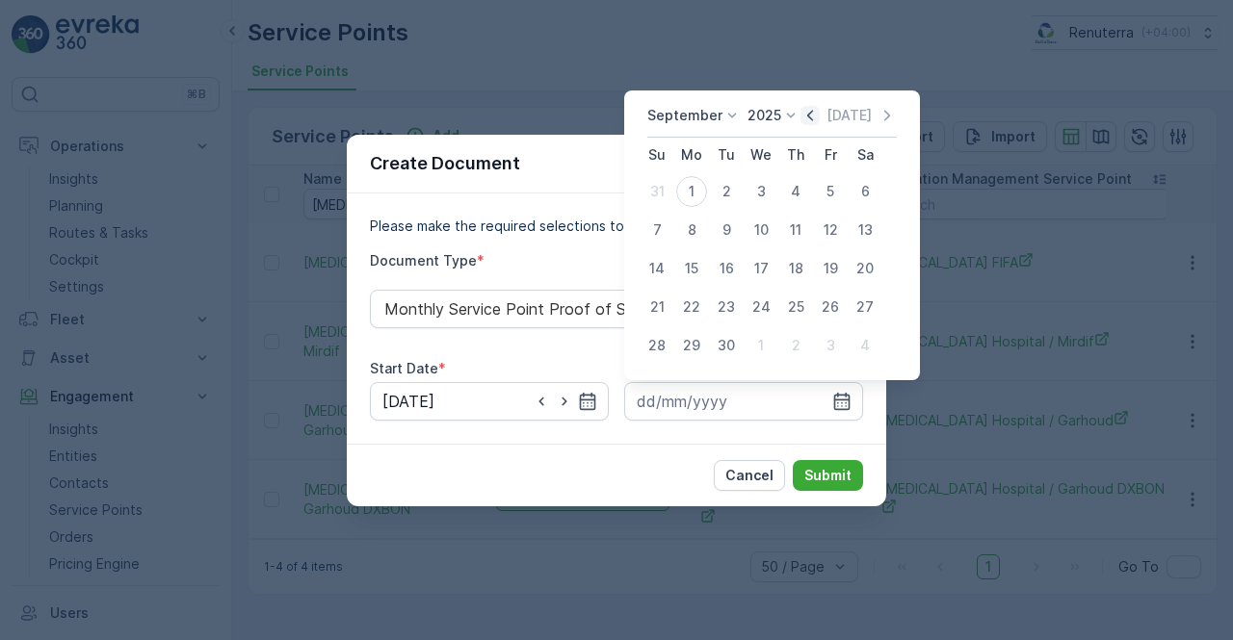
click at [811, 114] on icon "button" at bounding box center [809, 115] width 19 height 19
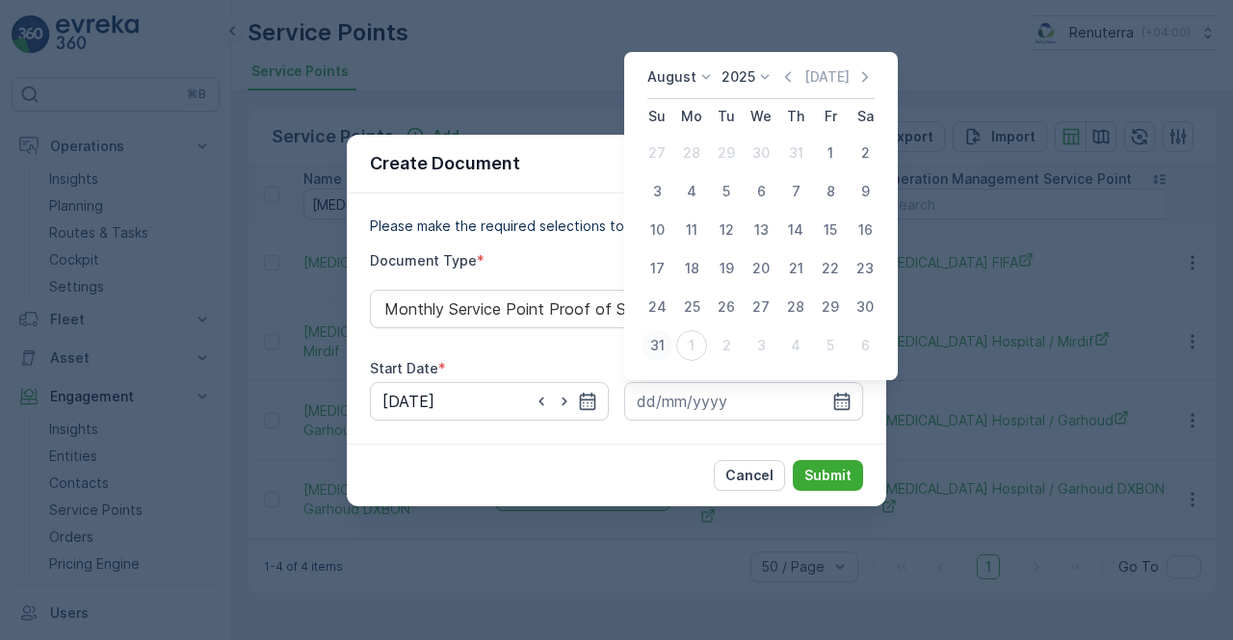
click at [656, 347] on div "31" at bounding box center [656, 345] width 31 height 31
type input "31.08.2025"
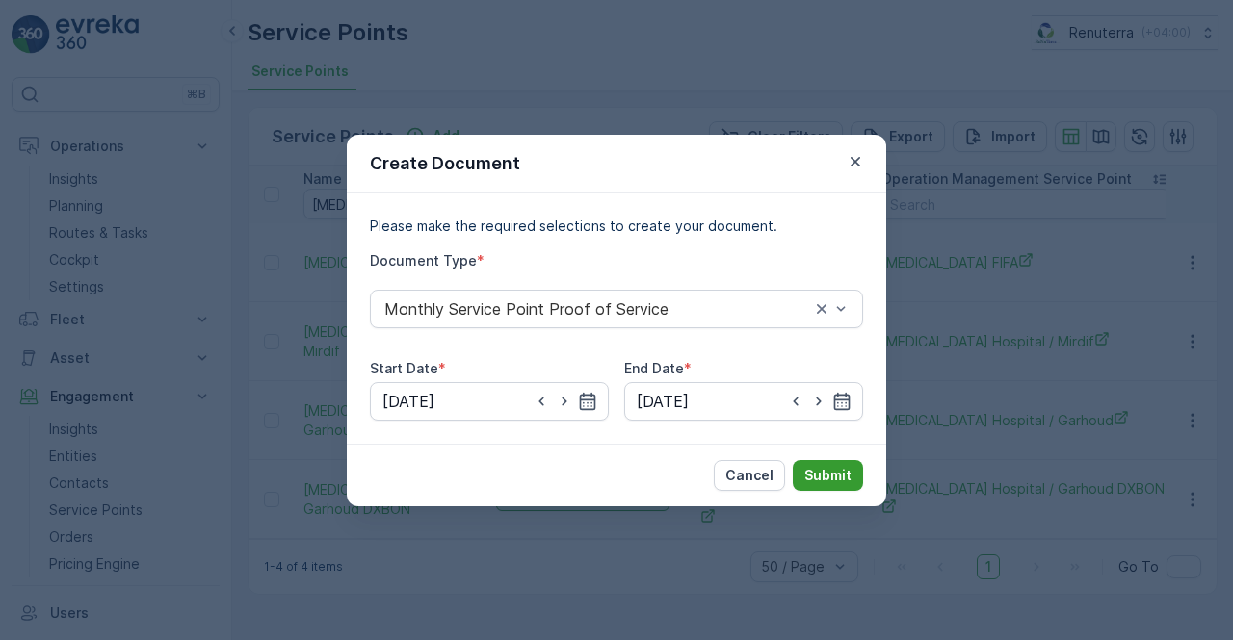
click at [828, 477] on p "Submit" at bounding box center [827, 475] width 47 height 19
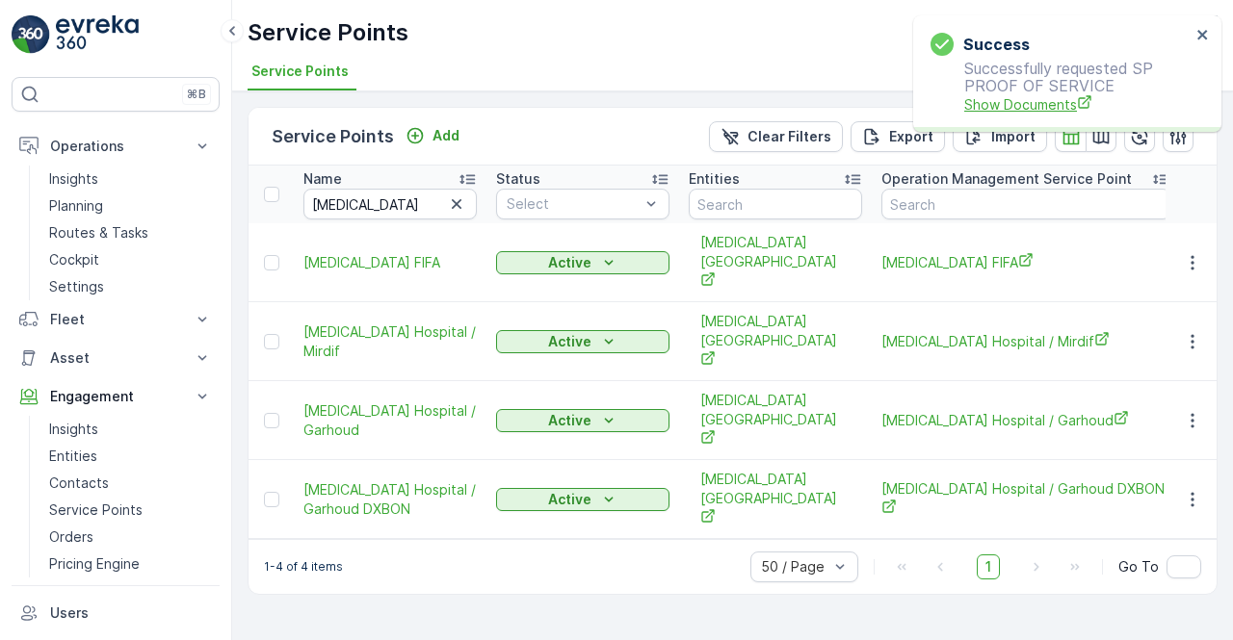
click at [1058, 109] on span "Show Documents" at bounding box center [1077, 104] width 226 height 20
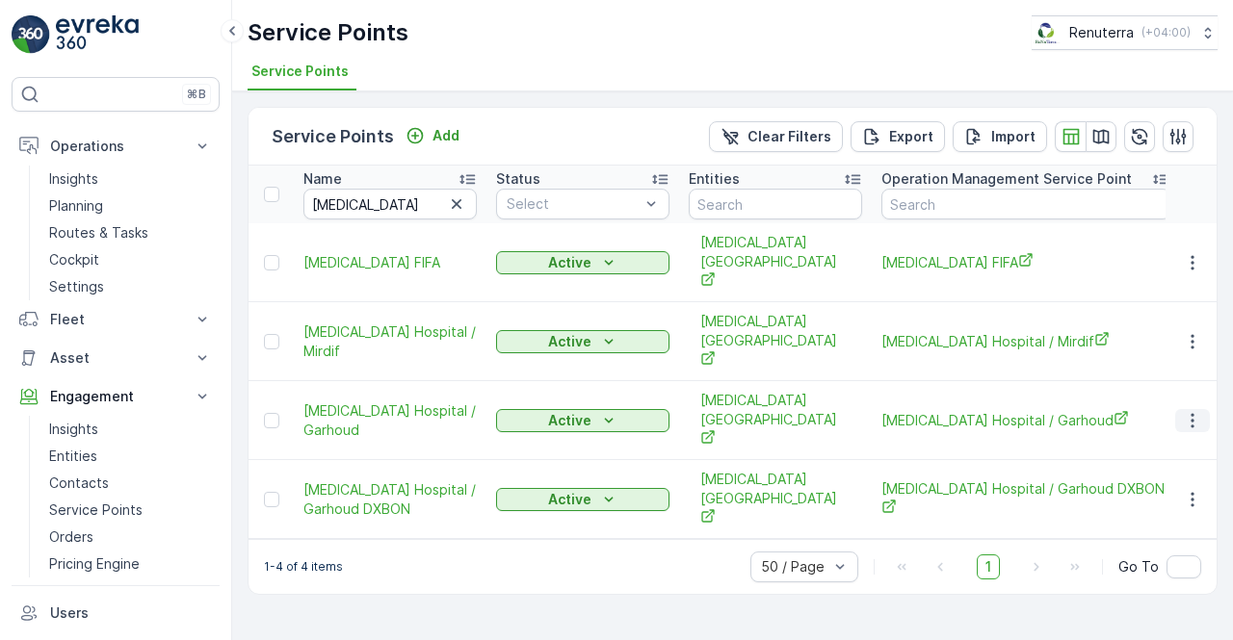
click at [1207, 409] on button "button" at bounding box center [1192, 420] width 35 height 23
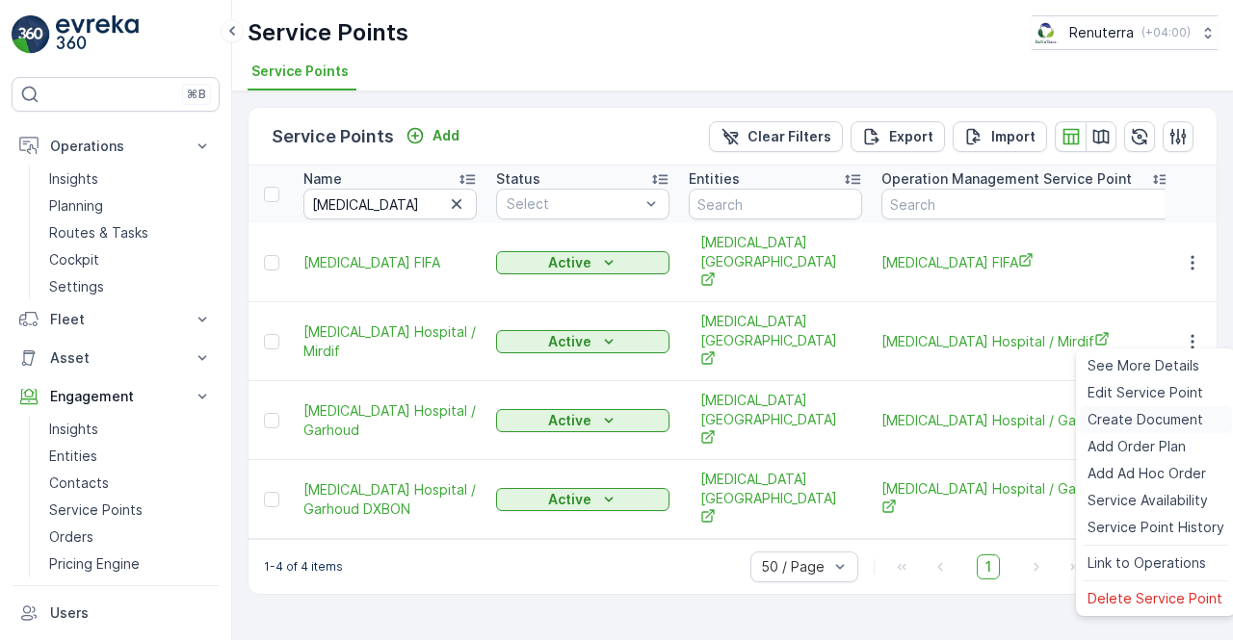
drag, startPoint x: 1125, startPoint y: 421, endPoint x: 1115, endPoint y: 424, distance: 10.1
click at [1115, 424] on span "Create Document" at bounding box center [1145, 419] width 116 height 19
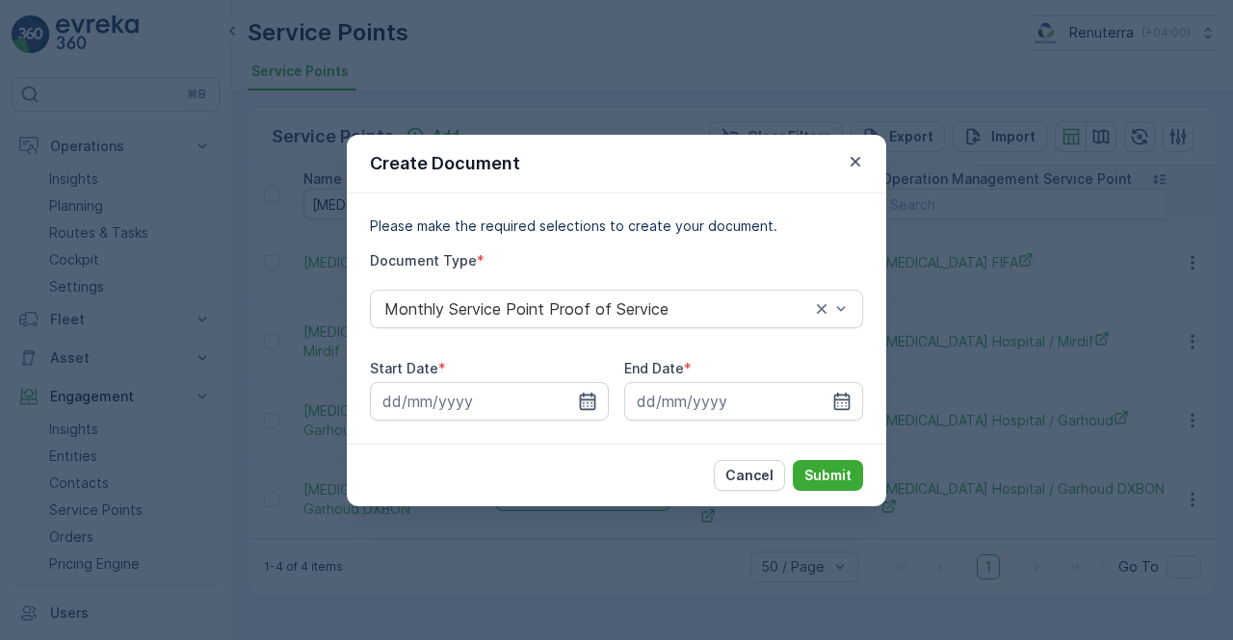
drag, startPoint x: 593, startPoint y: 402, endPoint x: 580, endPoint y: 393, distance: 16.0
click at [591, 401] on icon "button" at bounding box center [587, 401] width 19 height 19
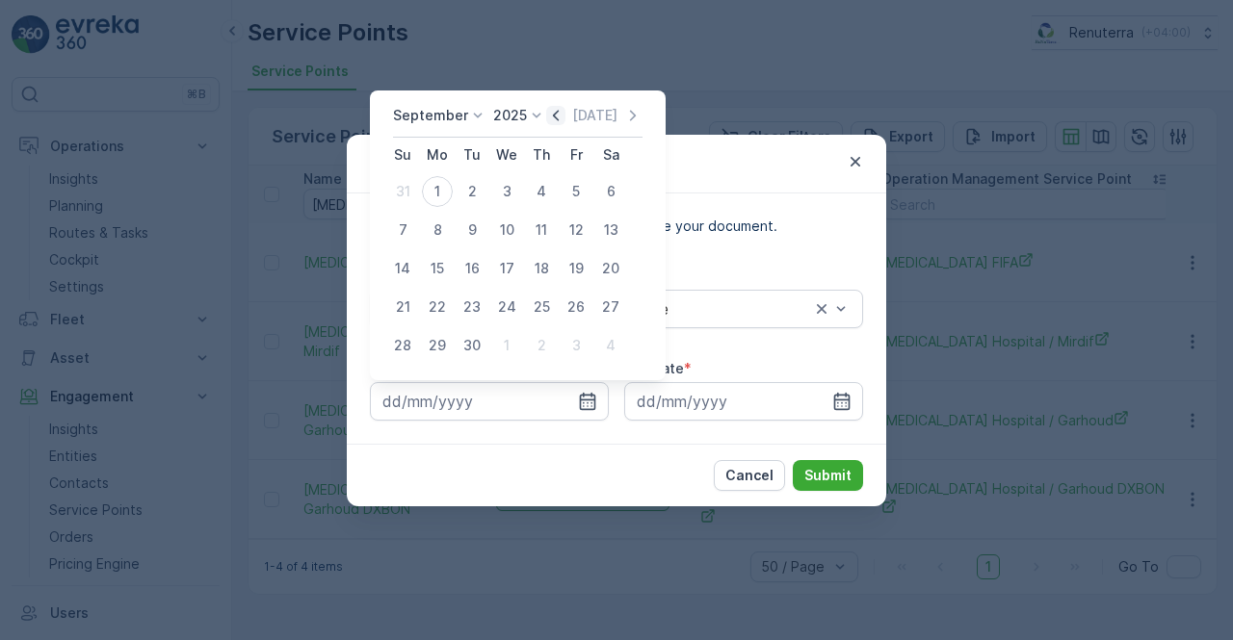
click at [561, 117] on div "Today" at bounding box center [594, 115] width 96 height 19
click at [555, 119] on icon "button" at bounding box center [555, 115] width 19 height 19
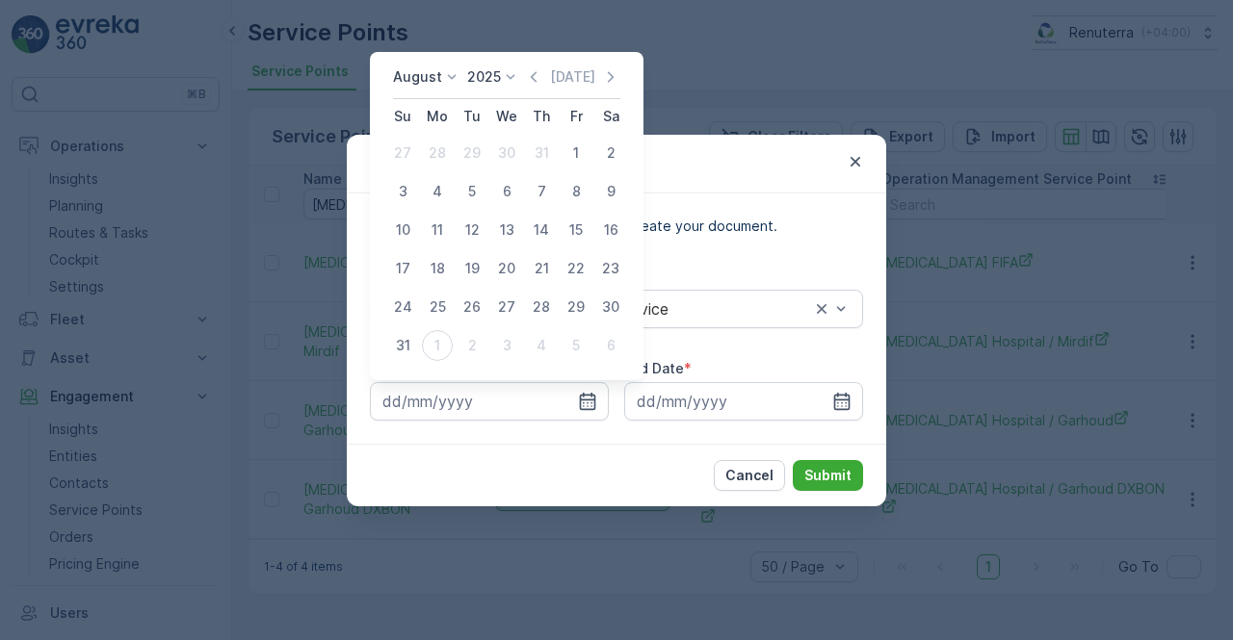
drag, startPoint x: 580, startPoint y: 149, endPoint x: 593, endPoint y: 155, distance: 14.7
click at [586, 151] on div "1" at bounding box center [576, 153] width 31 height 31
type input "01.08.2025"
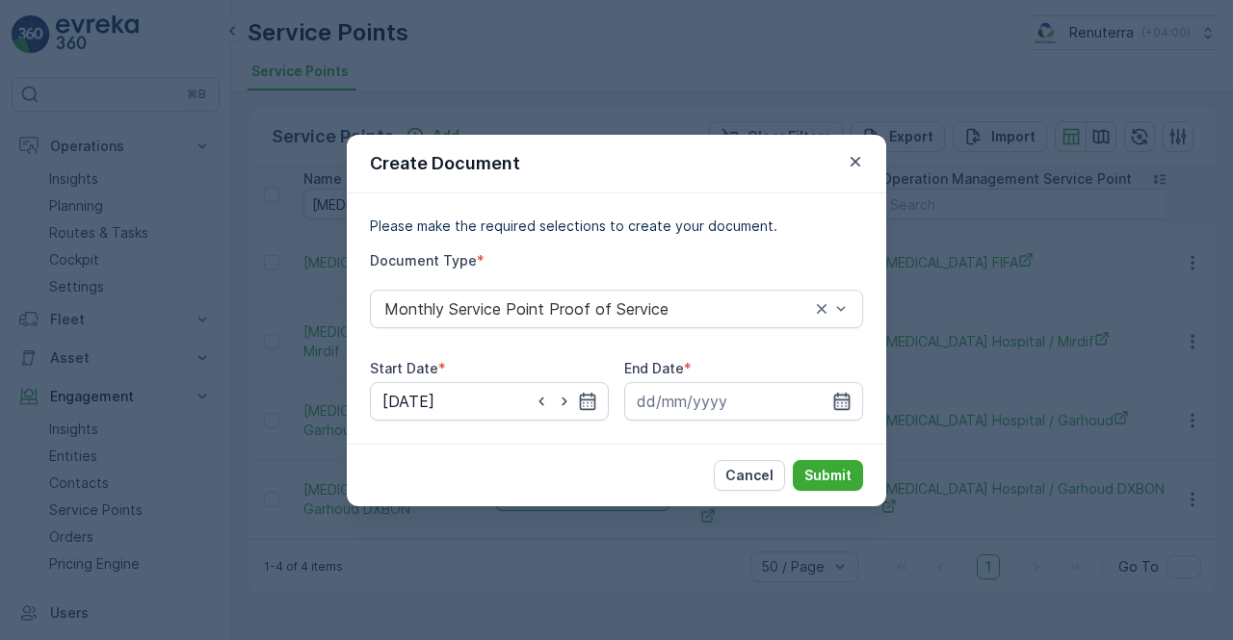
click at [831, 396] on input at bounding box center [743, 401] width 239 height 39
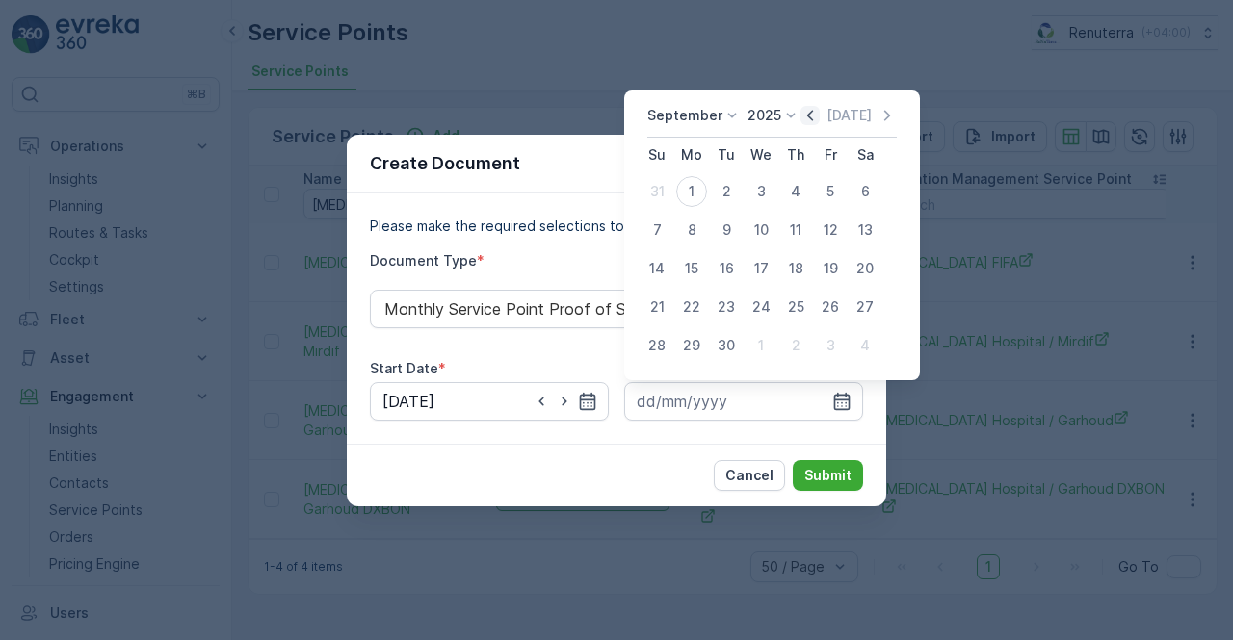
click at [810, 119] on icon "button" at bounding box center [809, 115] width 19 height 19
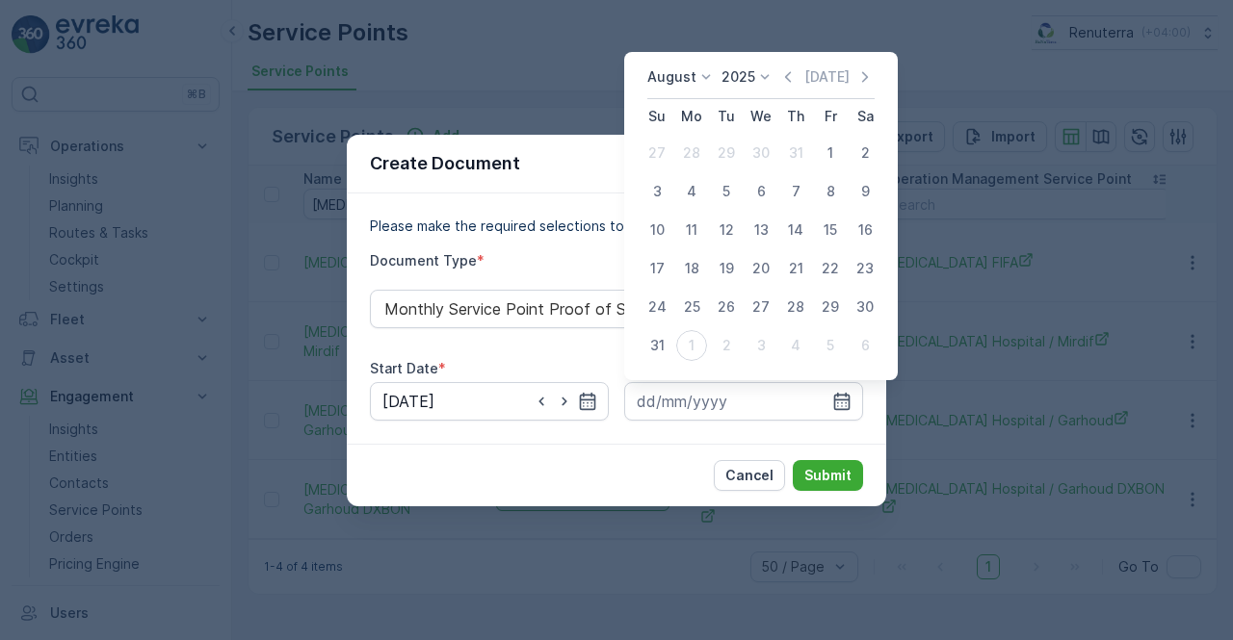
drag, startPoint x: 662, startPoint y: 348, endPoint x: 727, endPoint y: 432, distance: 107.1
click at [663, 352] on div "31" at bounding box center [656, 345] width 31 height 31
type input "31.08.2025"
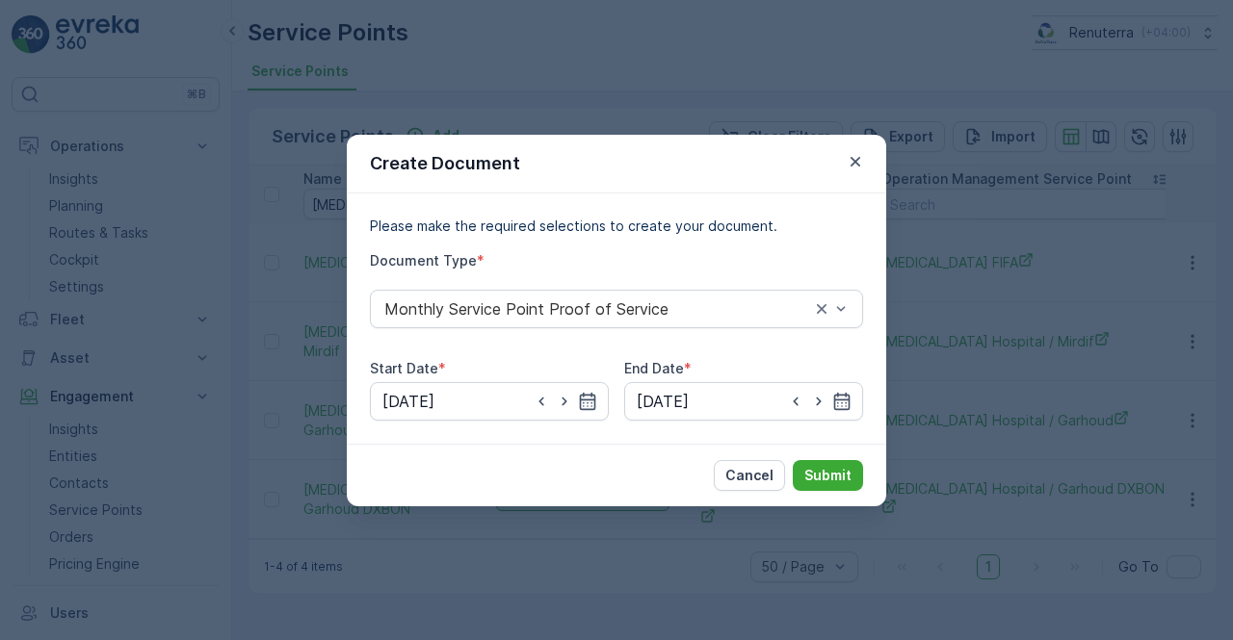
click at [832, 457] on div "Cancel Submit" at bounding box center [616, 475] width 539 height 63
click at [826, 472] on p "Submit" at bounding box center [827, 475] width 47 height 19
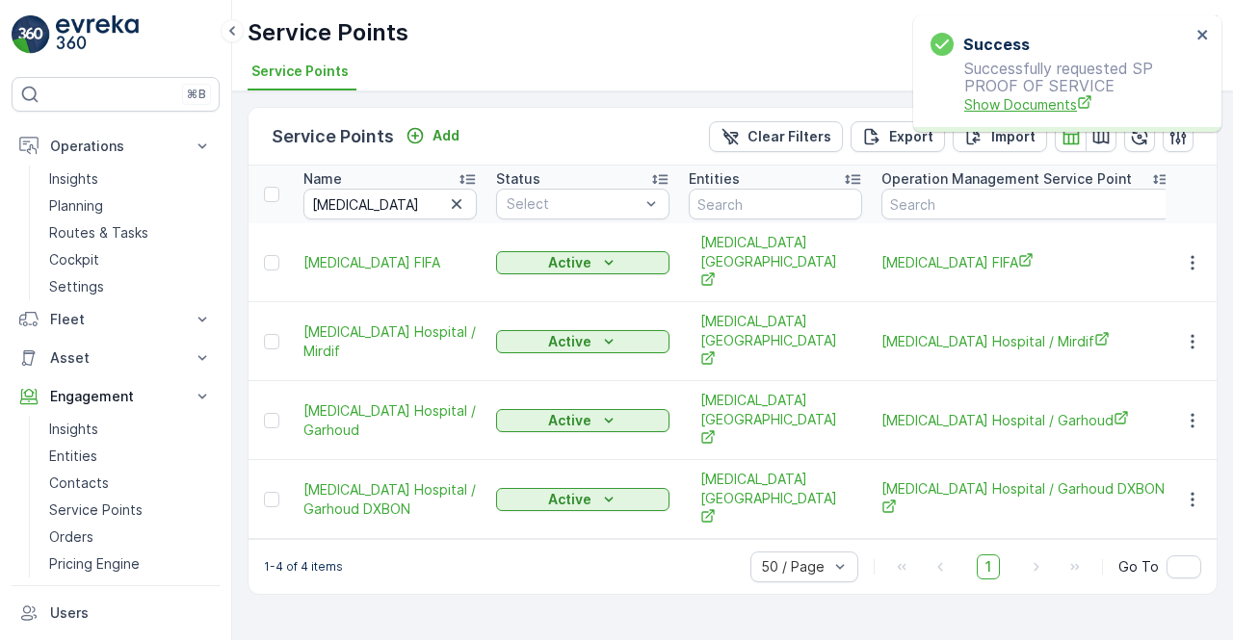
click at [1070, 111] on span "Show Documents" at bounding box center [1077, 104] width 226 height 20
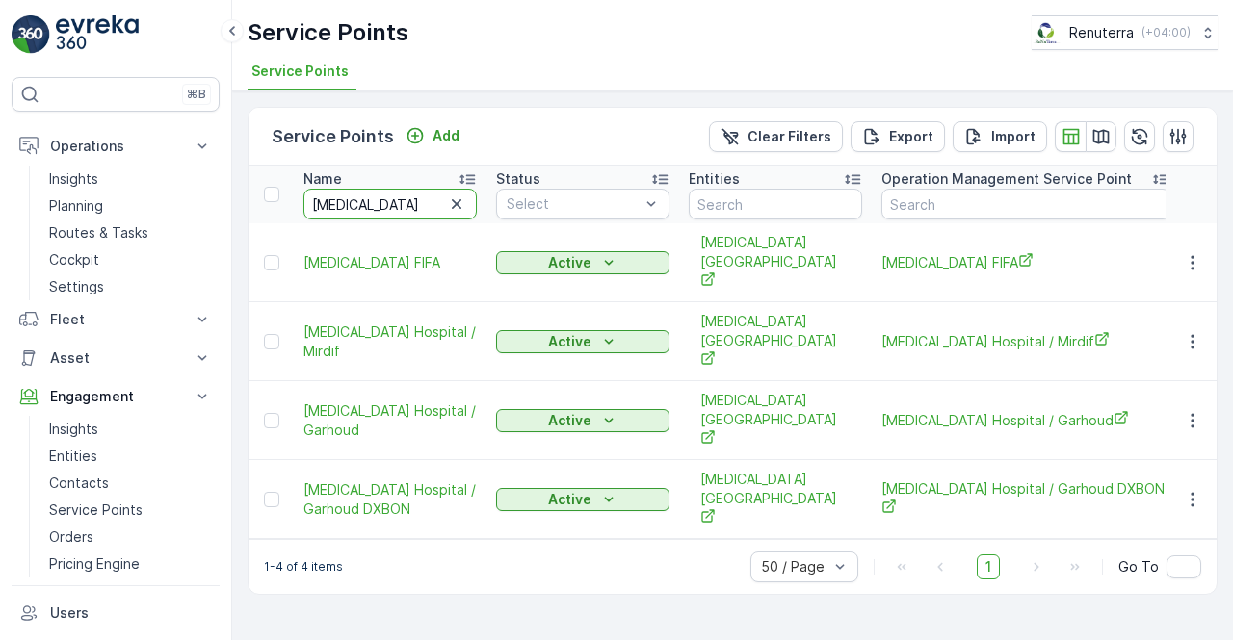
click at [393, 205] on input "hms" at bounding box center [389, 204] width 173 height 31
type input "h"
type input "Adnh"
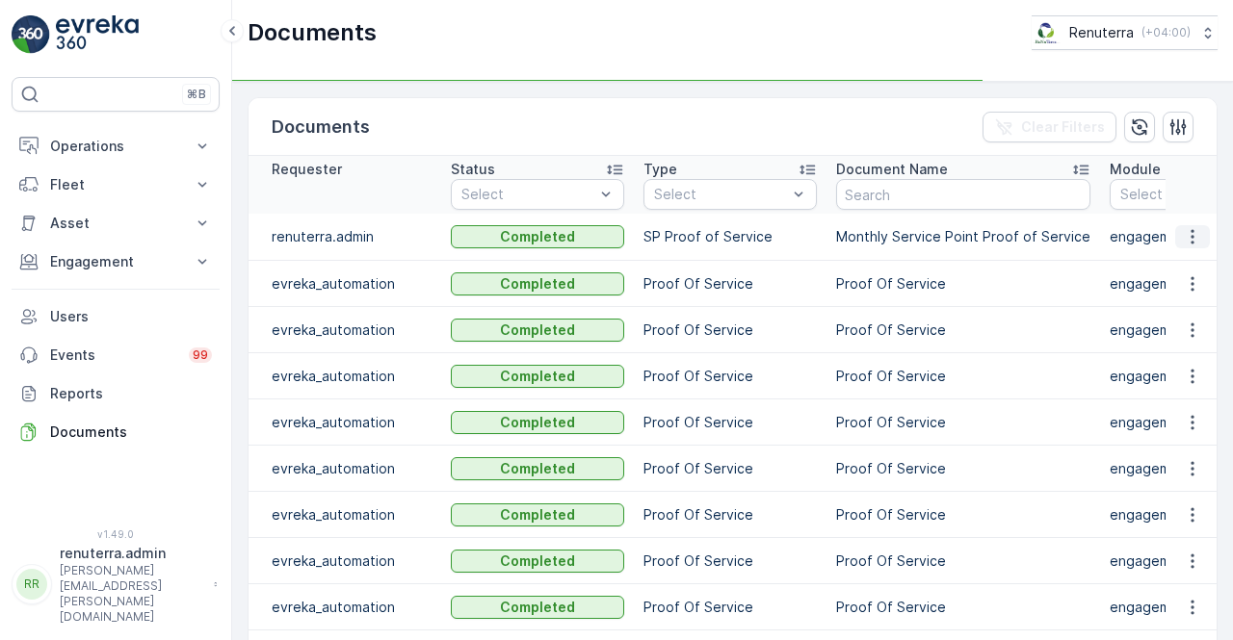
click at [1182, 222] on td at bounding box center [1191, 237] width 52 height 47
click at [1192, 240] on icon "button" at bounding box center [1192, 236] width 19 height 19
click at [1188, 262] on span "See Details" at bounding box center [1187, 263] width 74 height 19
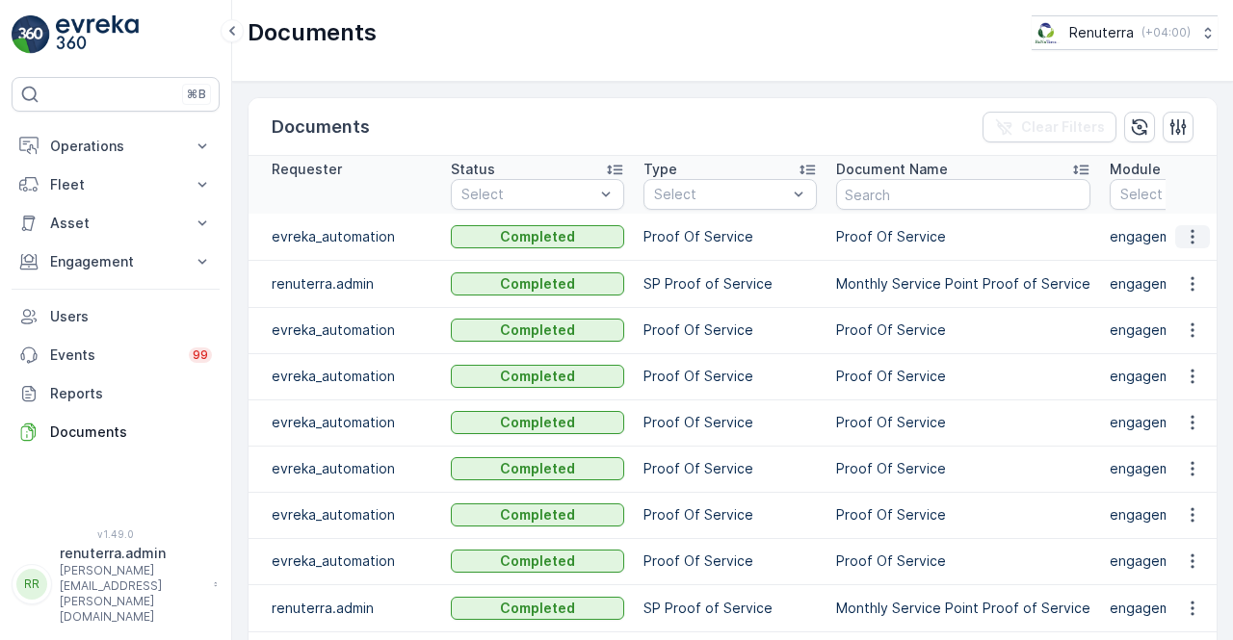
click at [1186, 244] on icon "button" at bounding box center [1192, 236] width 19 height 19
click at [1183, 255] on span "See Details" at bounding box center [1187, 263] width 74 height 19
click at [1196, 284] on icon "button" at bounding box center [1192, 283] width 19 height 19
click at [1174, 318] on span "See Details" at bounding box center [1187, 309] width 74 height 19
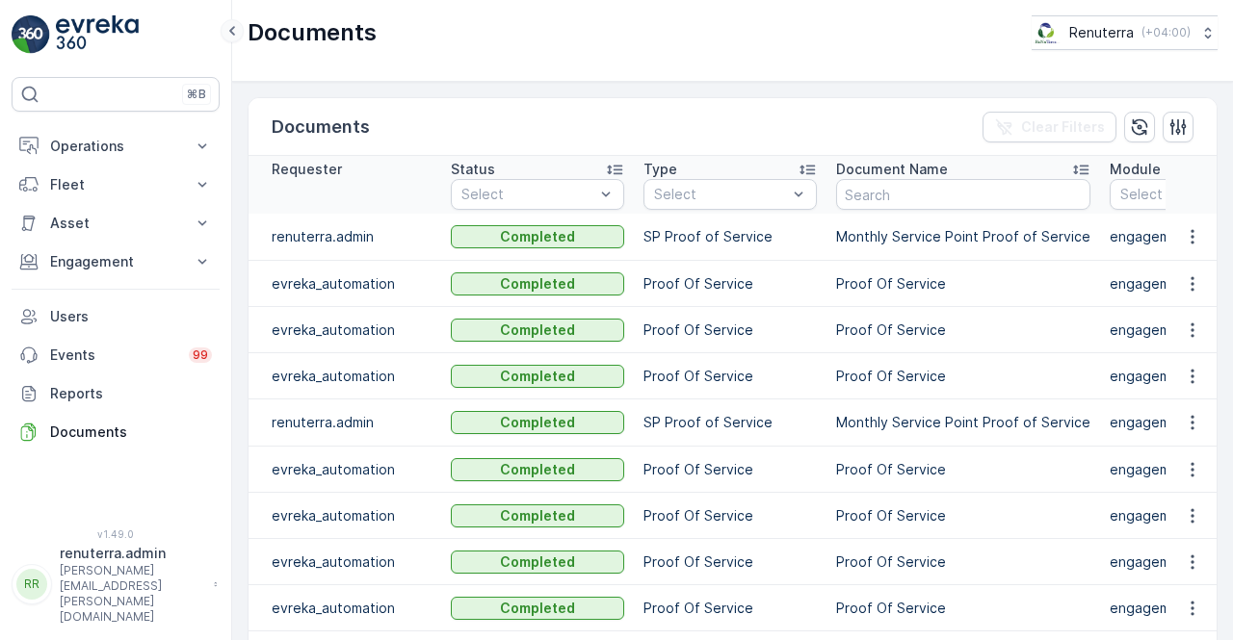
click at [230, 20] on icon at bounding box center [232, 30] width 21 height 23
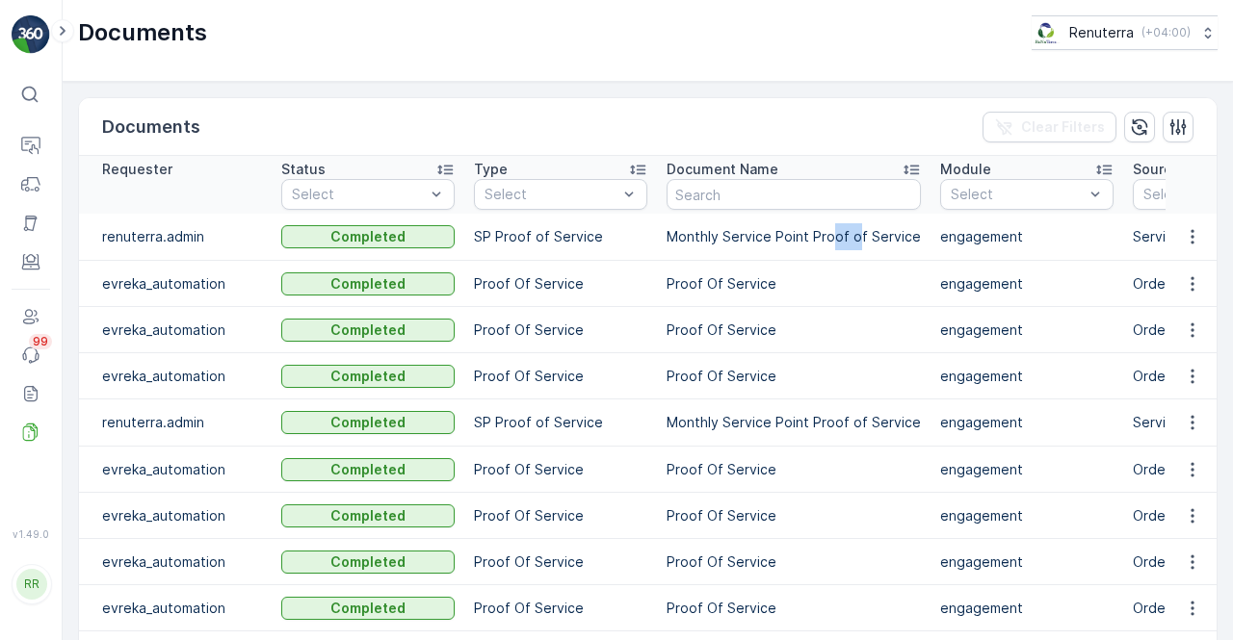
drag, startPoint x: 838, startPoint y: 248, endPoint x: 852, endPoint y: 257, distance: 16.8
click at [852, 257] on td "Monthly Service Point Proof of Service" at bounding box center [794, 237] width 274 height 47
drag, startPoint x: 993, startPoint y: 279, endPoint x: 1087, endPoint y: 290, distance: 95.0
click at [1024, 286] on td "engagement" at bounding box center [1026, 284] width 193 height 46
click at [1190, 240] on icon "button" at bounding box center [1191, 237] width 3 height 14
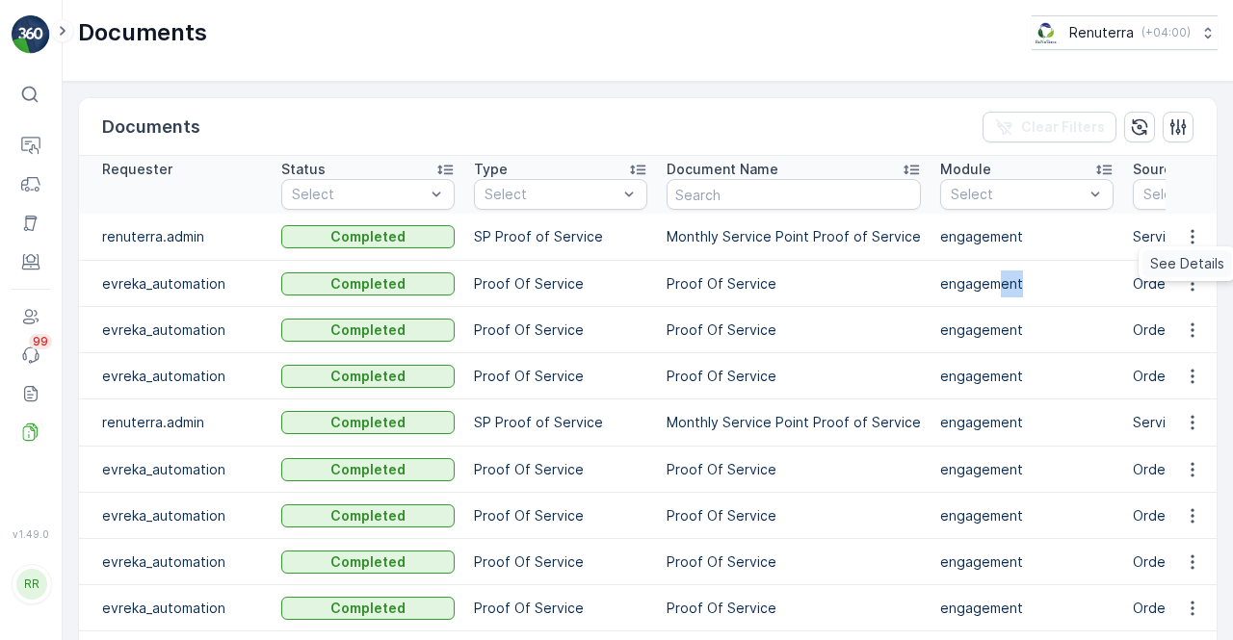
click at [1190, 268] on span "See Details" at bounding box center [1187, 263] width 74 height 19
